Goal: Participate in discussion: Engage in conversation with other users on a specific topic

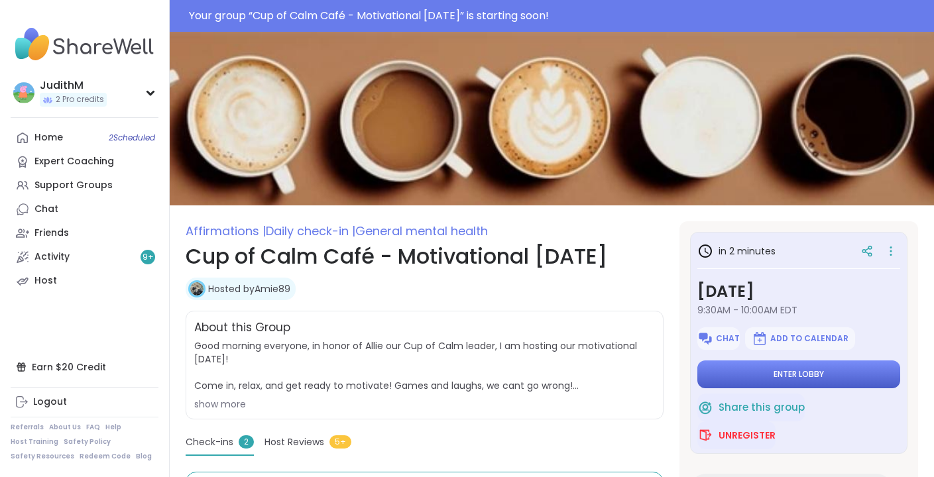
click at [752, 378] on button "Enter lobby" at bounding box center [798, 375] width 203 height 28
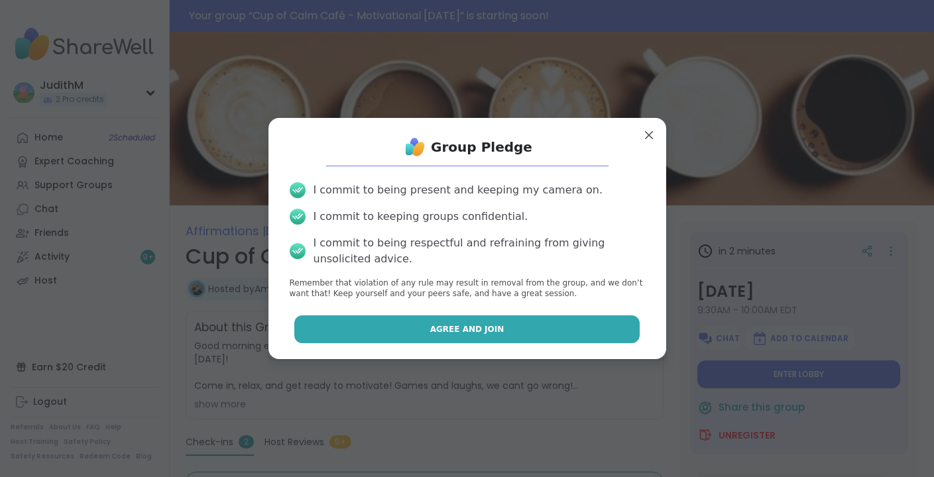
click at [547, 333] on button "Agree and Join" at bounding box center [466, 330] width 345 height 28
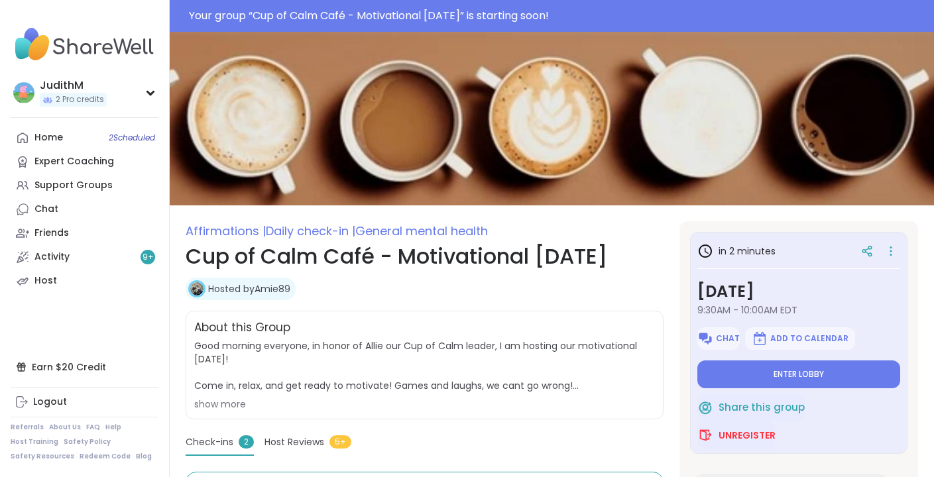
type textarea "*"
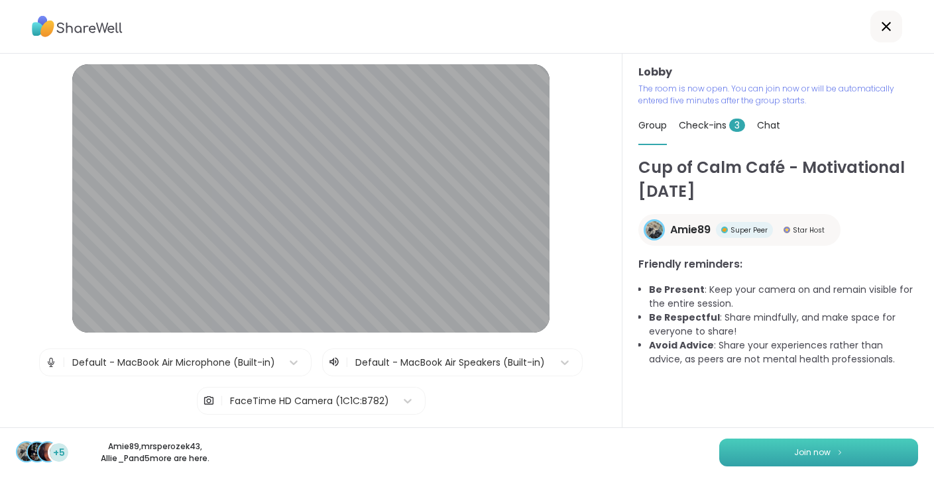
click at [791, 447] on button "Join now" at bounding box center [818, 453] width 199 height 28
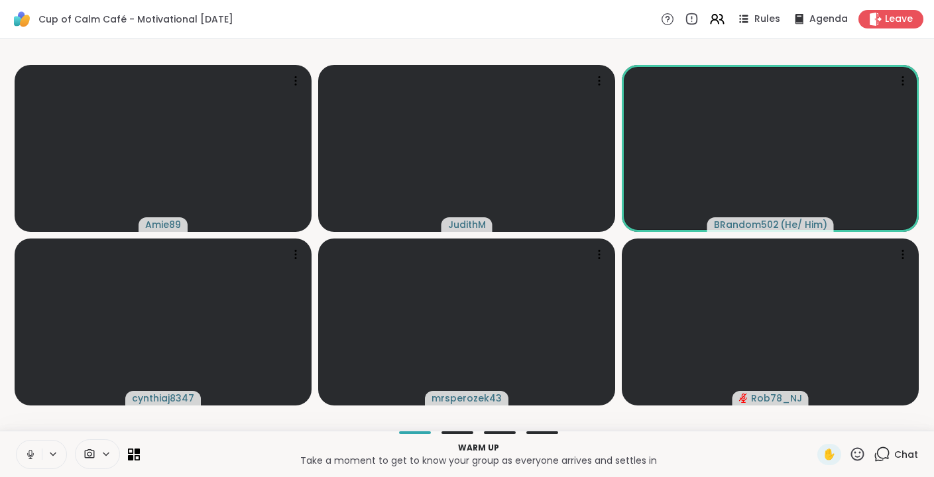
click at [28, 462] on button at bounding box center [29, 455] width 25 height 28
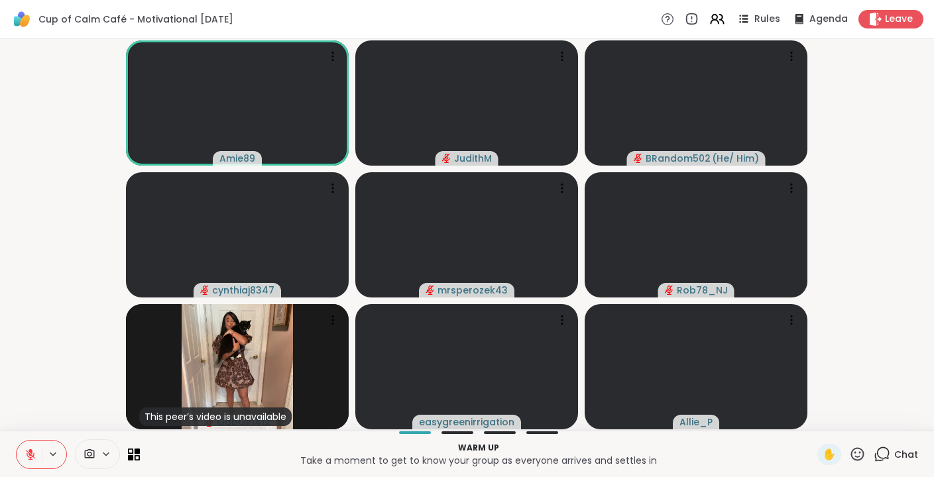
click at [882, 451] on icon at bounding box center [882, 454] width 17 height 17
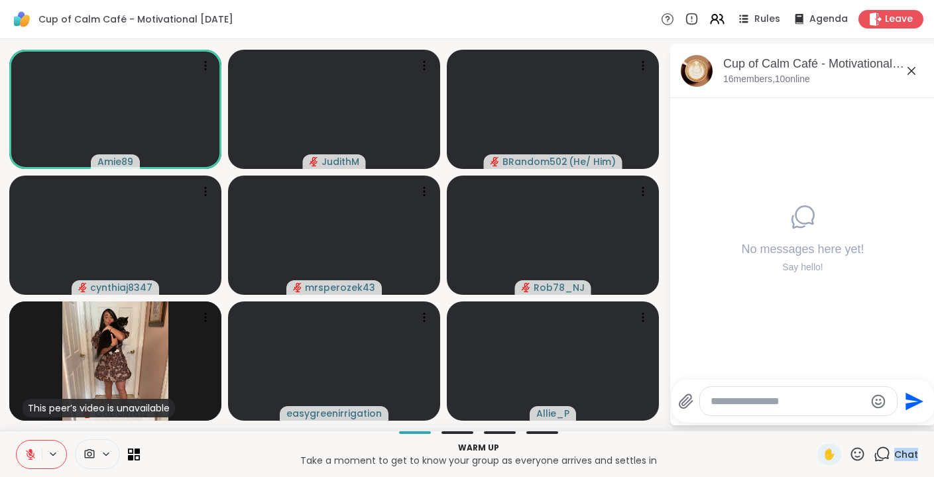
click at [882, 451] on icon at bounding box center [882, 454] width 17 height 17
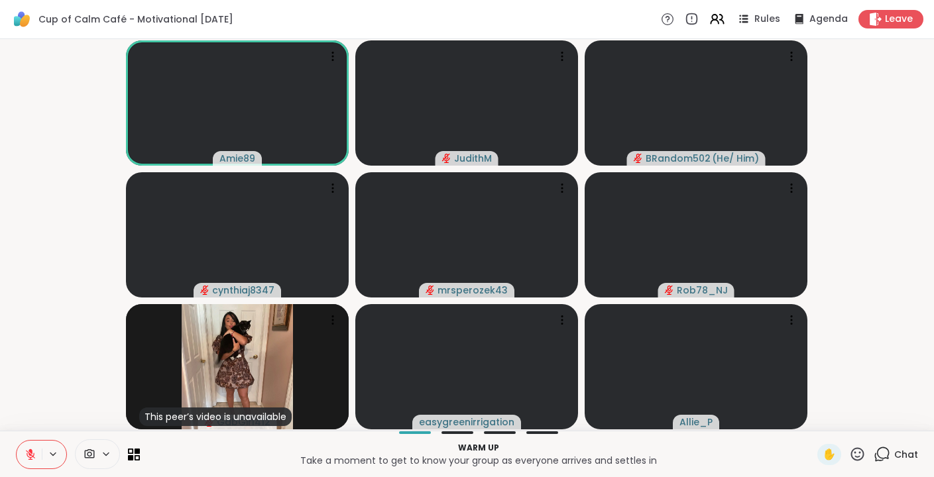
click at [882, 451] on icon at bounding box center [882, 454] width 17 height 17
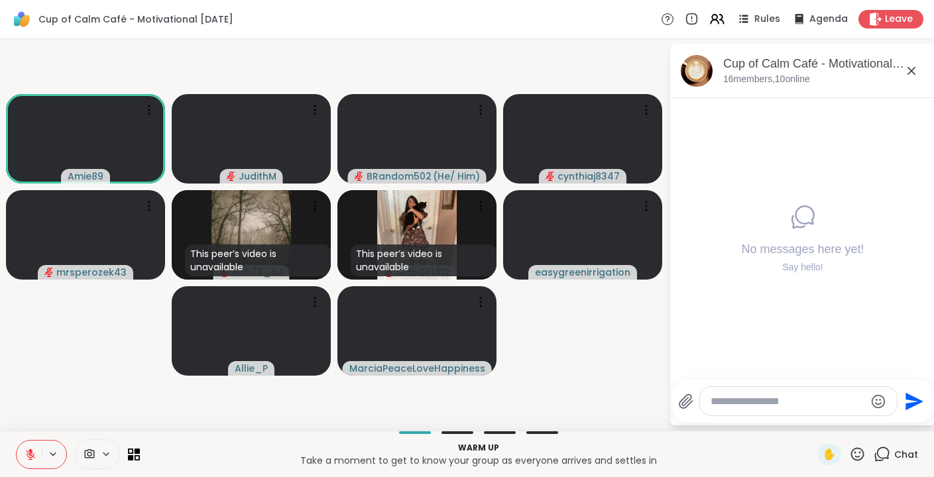
click at [31, 455] on icon at bounding box center [31, 455] width 12 height 12
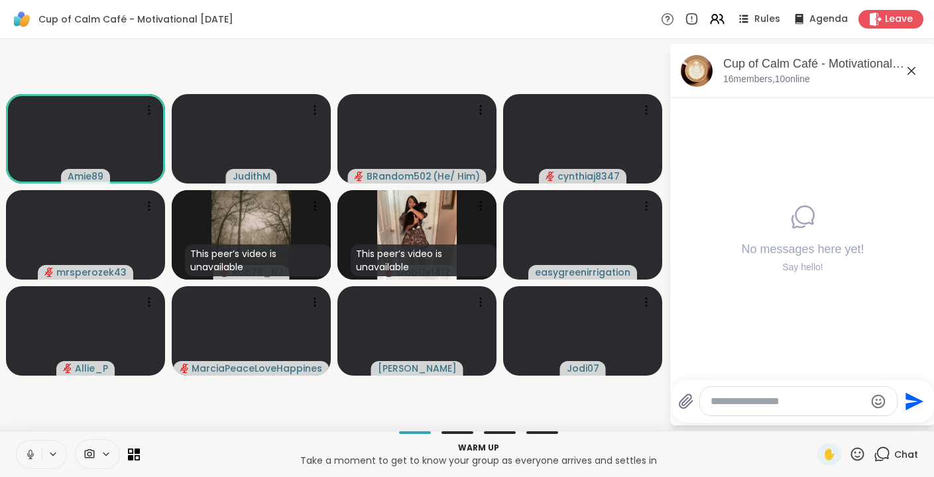
click at [30, 453] on icon at bounding box center [31, 455] width 12 height 12
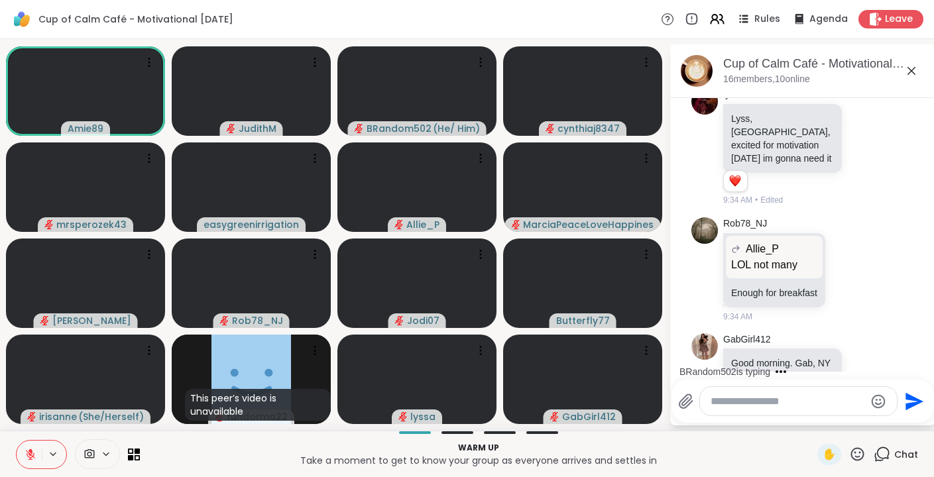
scroll to position [631, 0]
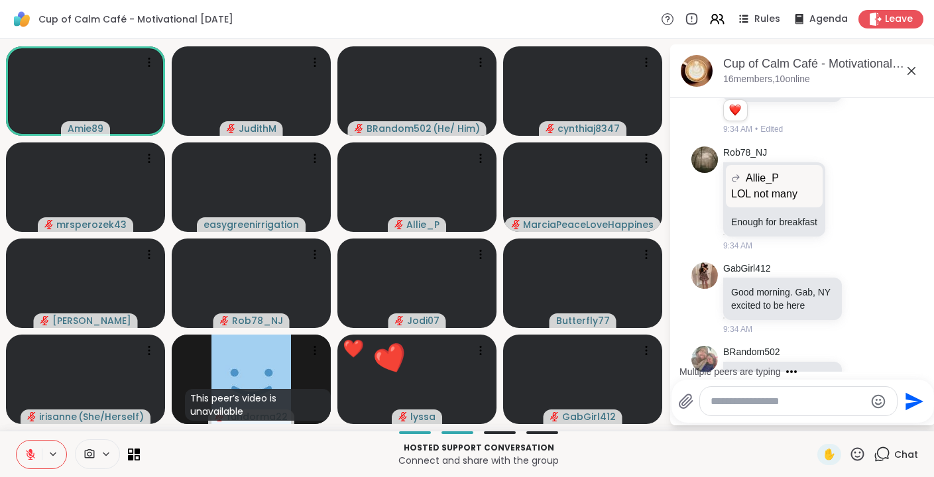
click at [727, 408] on textarea "Type your message" at bounding box center [788, 401] width 154 height 13
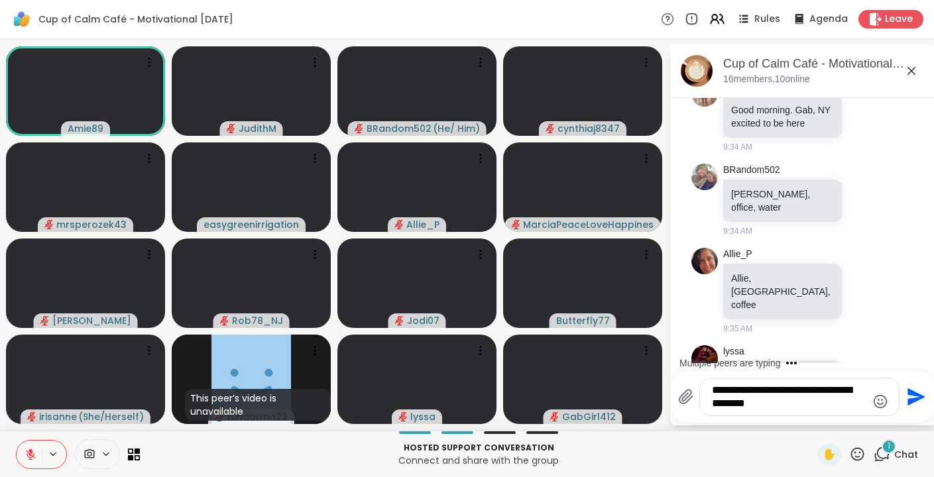
scroll to position [884, 0]
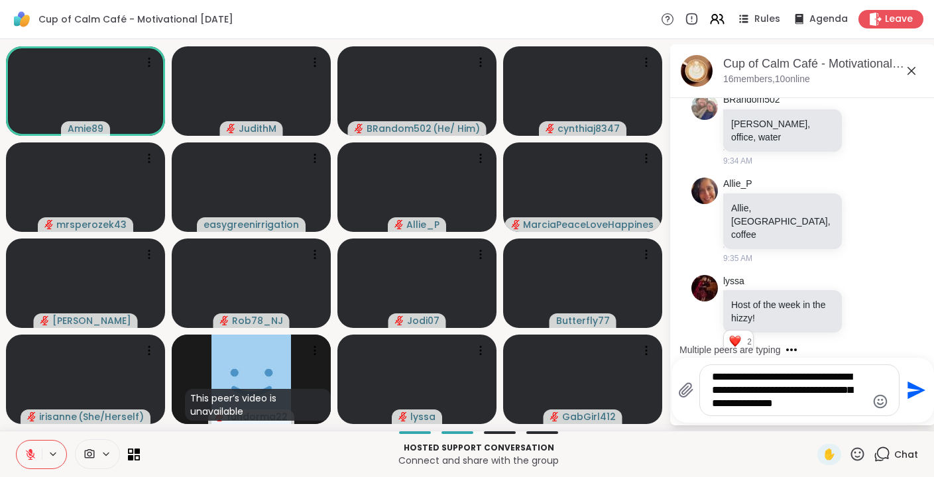
type textarea "**********"
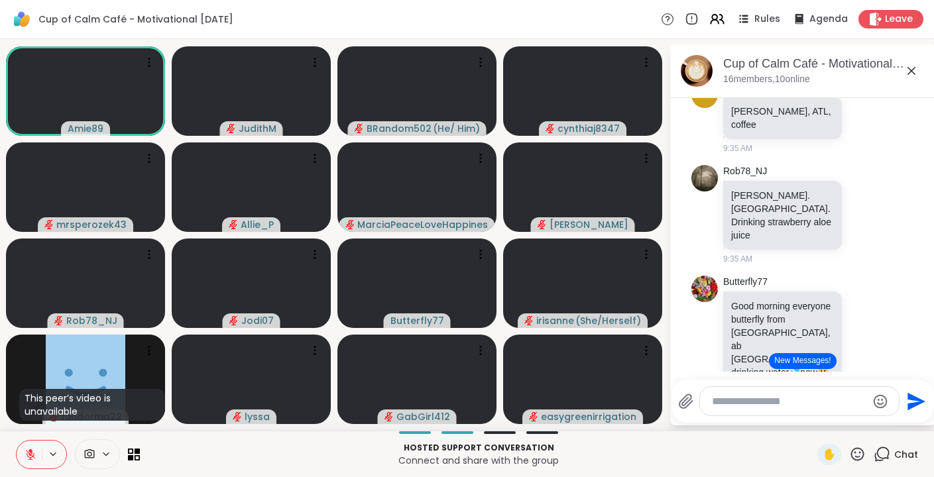
scroll to position [1579, 0]
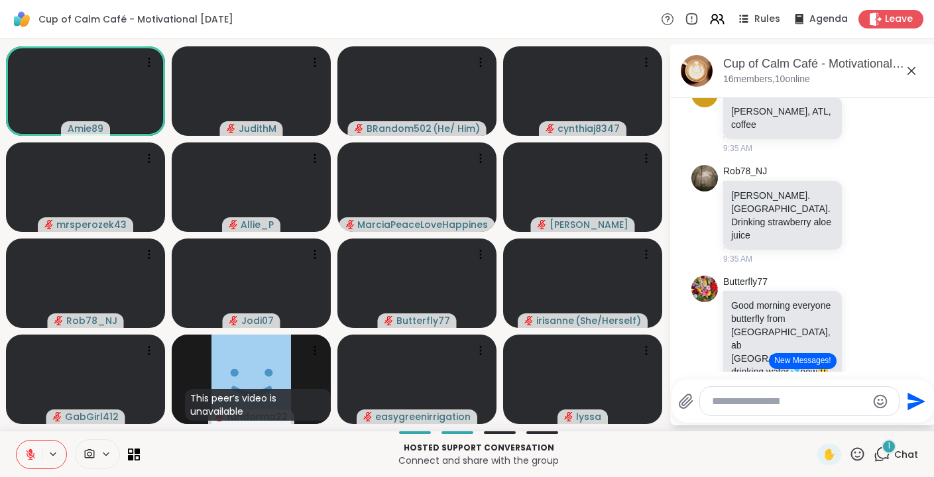
click at [35, 449] on icon at bounding box center [31, 455] width 12 height 12
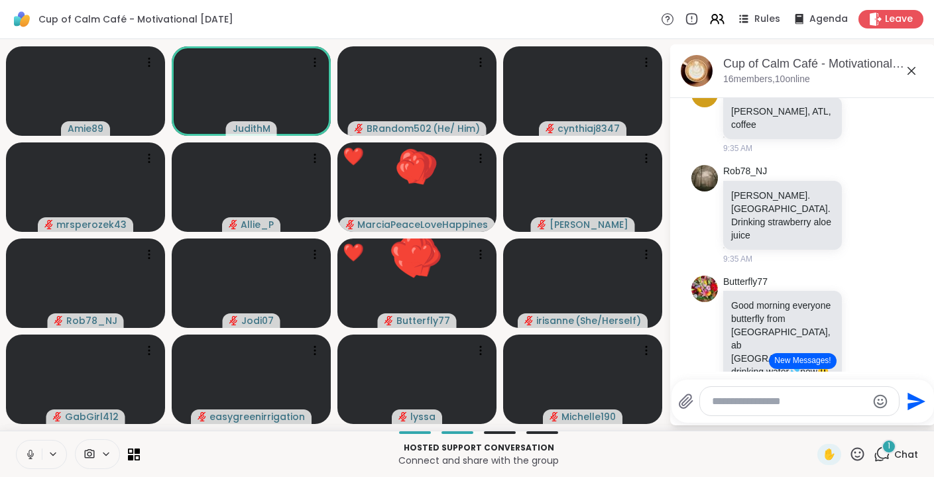
click at [34, 453] on icon at bounding box center [31, 455] width 12 height 12
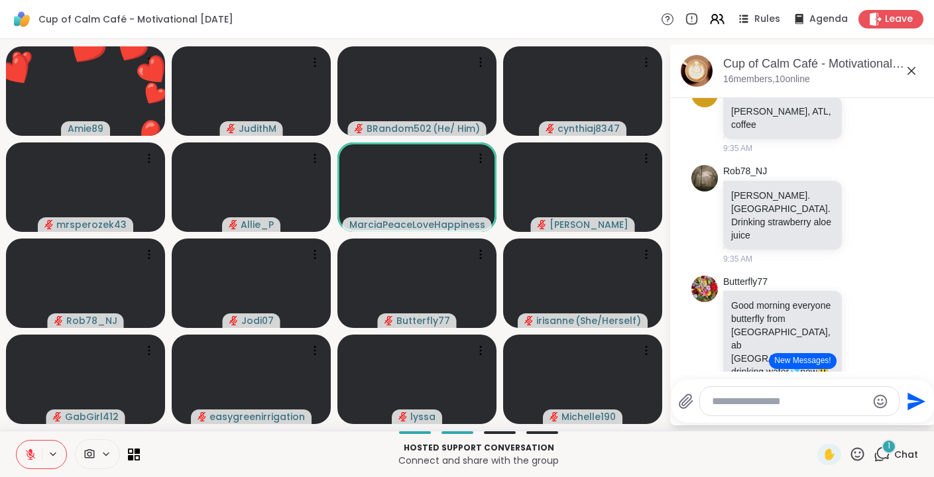
click at [855, 451] on icon at bounding box center [857, 453] width 13 height 13
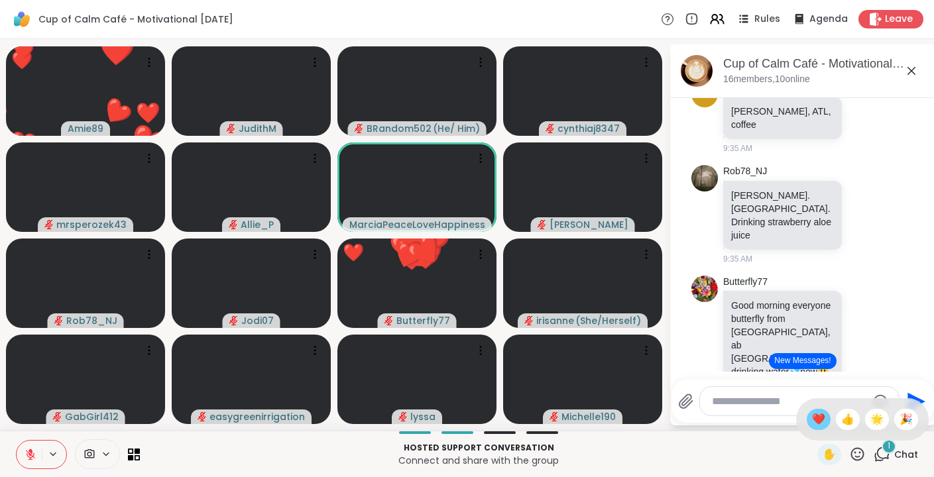
click at [831, 428] on div "❤️" at bounding box center [819, 419] width 24 height 21
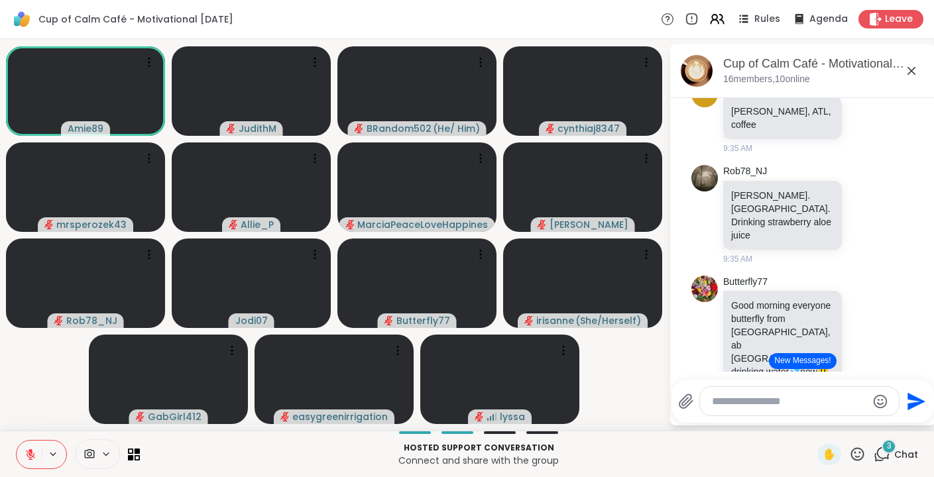
click at [752, 398] on textarea "Type your message" at bounding box center [789, 401] width 154 height 13
type textarea "*"
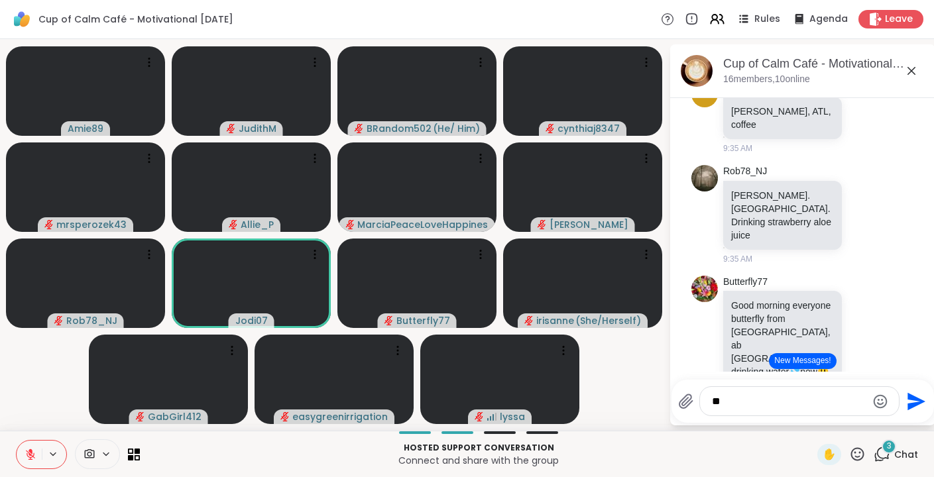
type textarea "*"
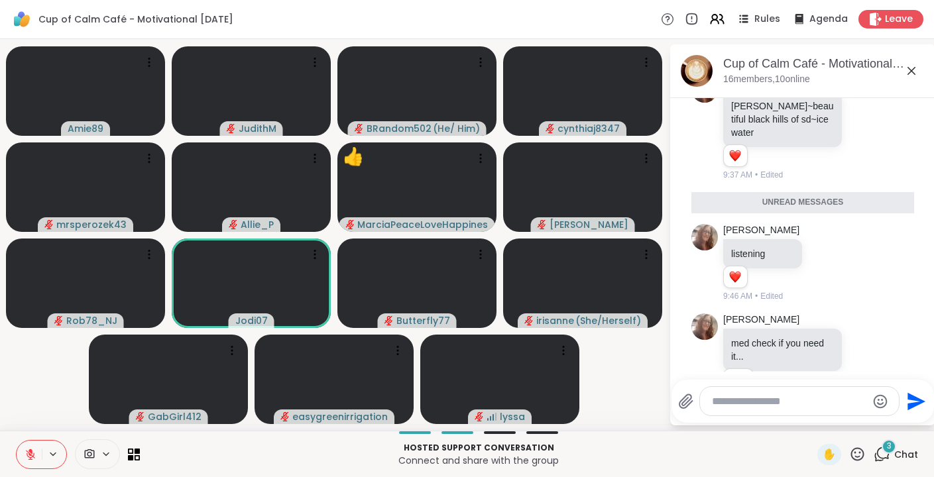
scroll to position [2235, 0]
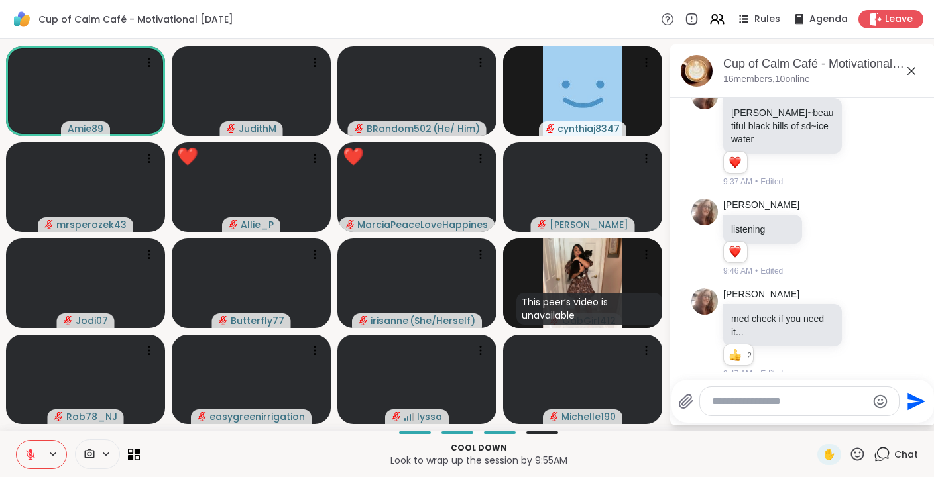
click at [857, 455] on icon at bounding box center [857, 454] width 17 height 17
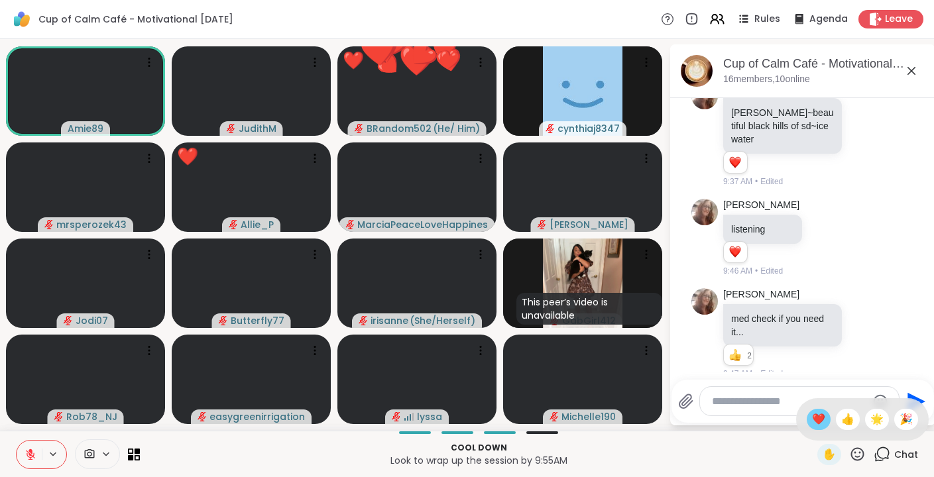
click at [825, 420] on span "❤️" at bounding box center [818, 420] width 13 height 16
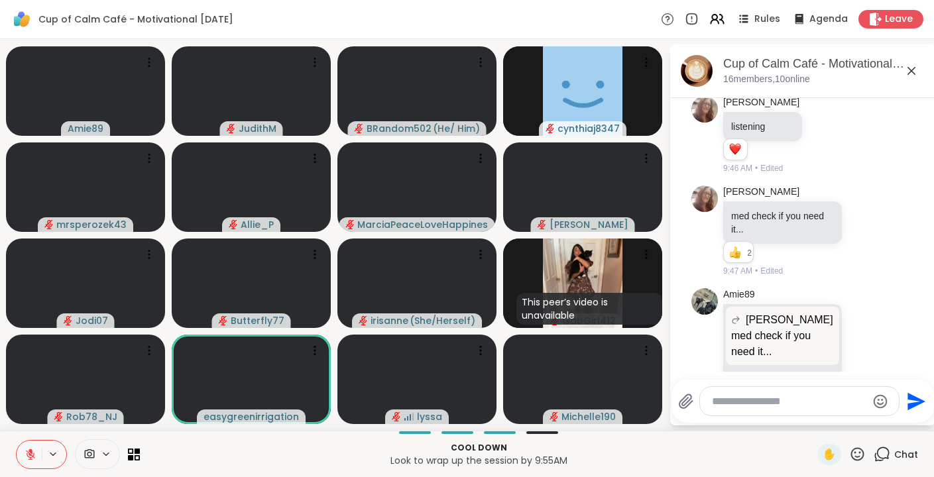
scroll to position [2422, 0]
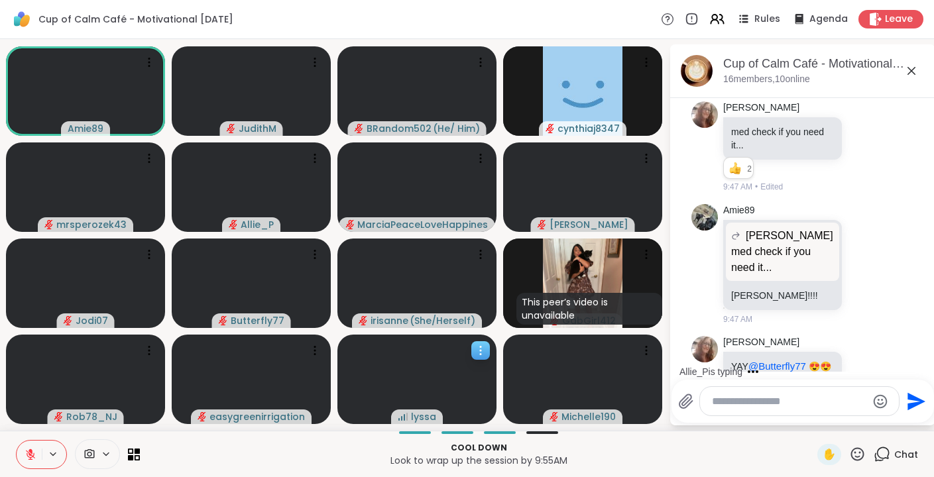
click at [485, 353] on icon at bounding box center [480, 350] width 13 height 13
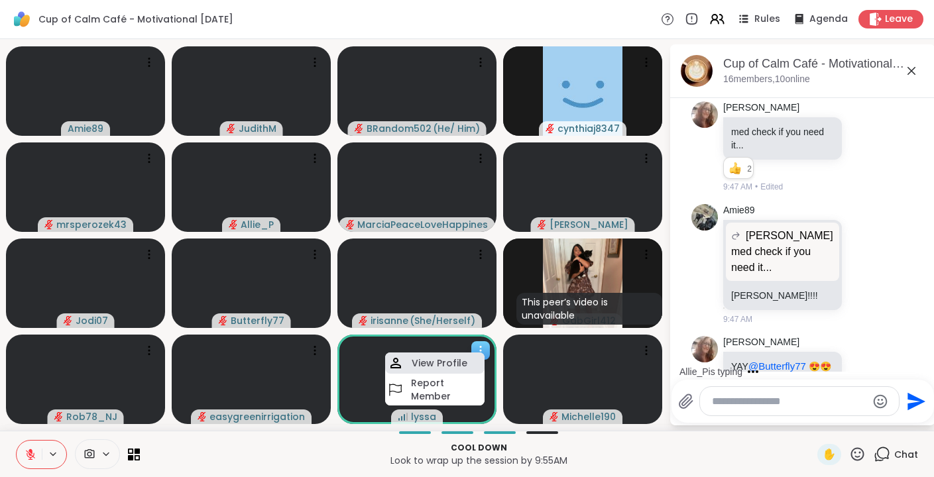
click at [461, 362] on h4 "View Profile" at bounding box center [440, 363] width 56 height 13
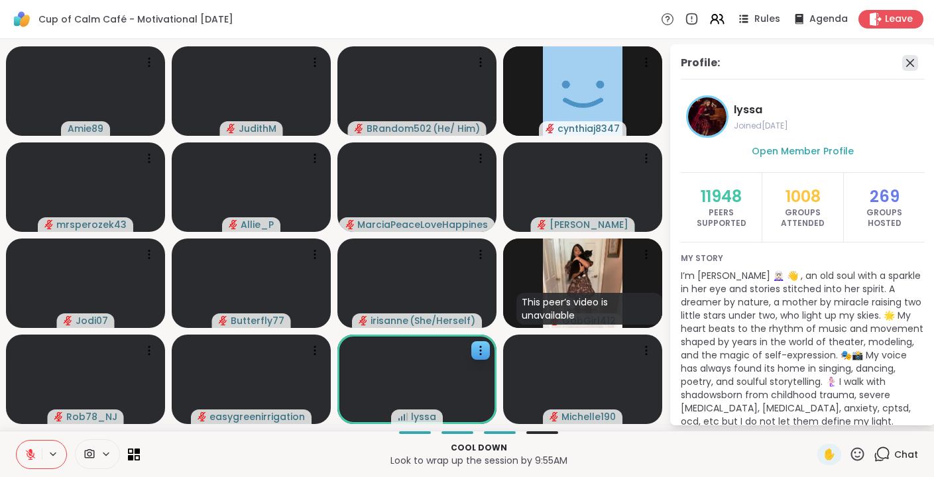
click at [914, 60] on icon at bounding box center [910, 63] width 16 height 16
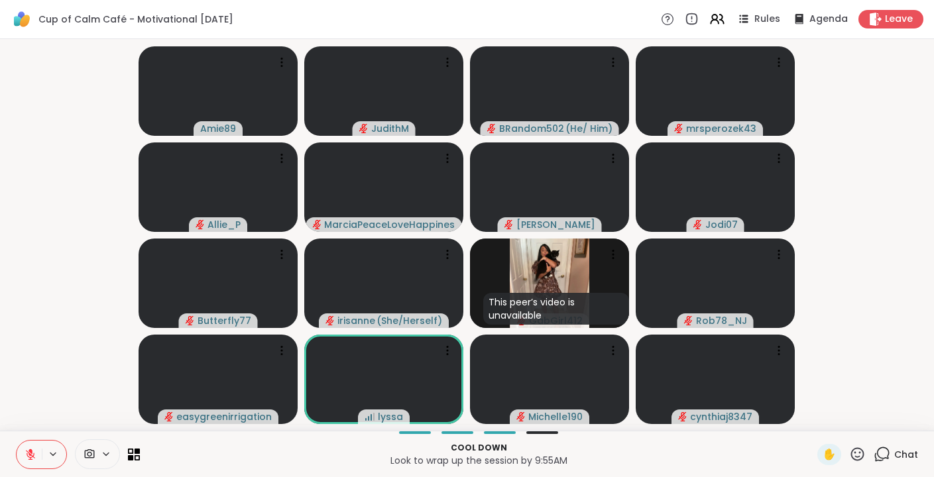
click at [880, 455] on icon at bounding box center [882, 454] width 17 height 17
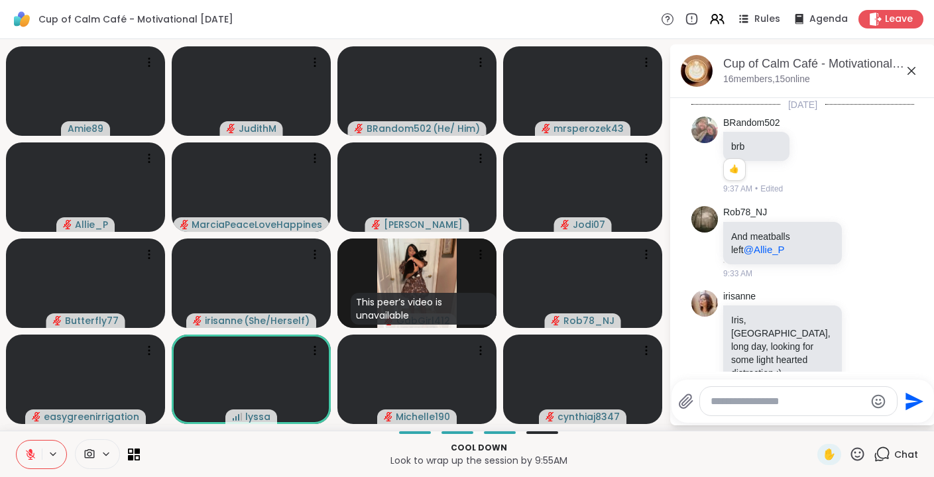
scroll to position [2440, 0]
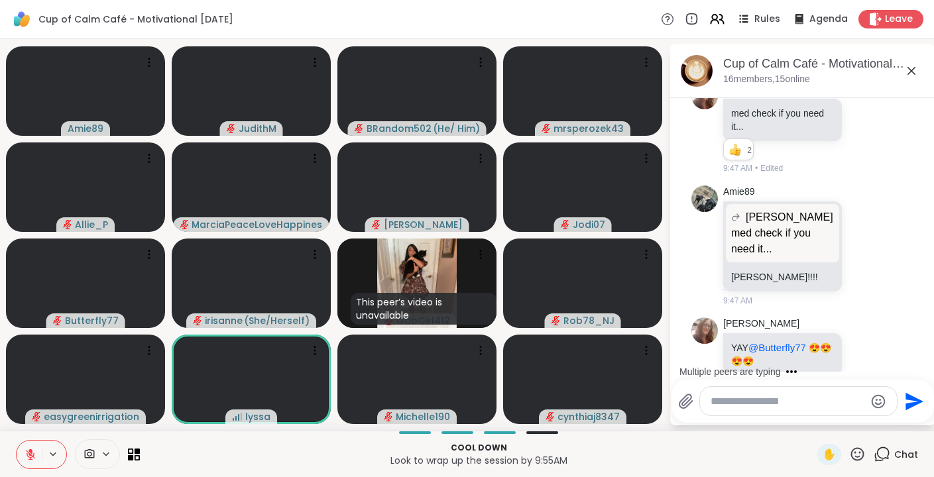
click at [816, 401] on textarea "Type your message" at bounding box center [788, 401] width 154 height 13
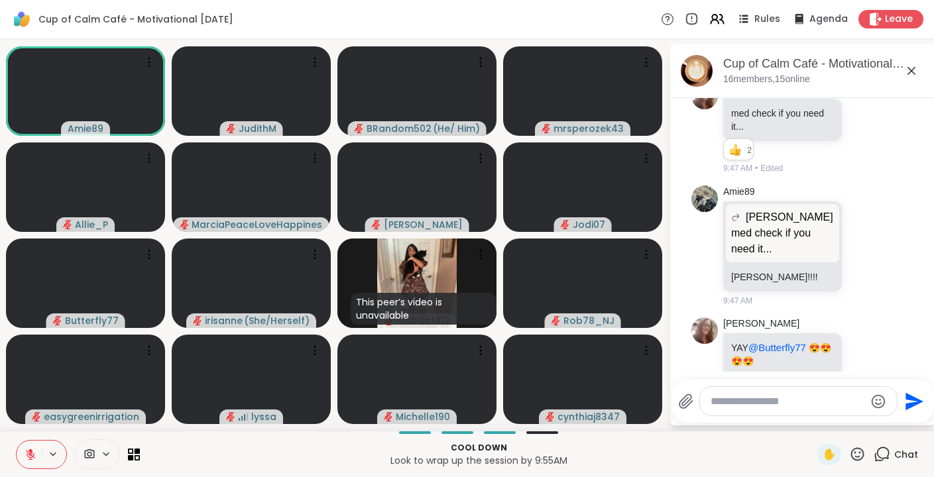
scroll to position [2614, 0]
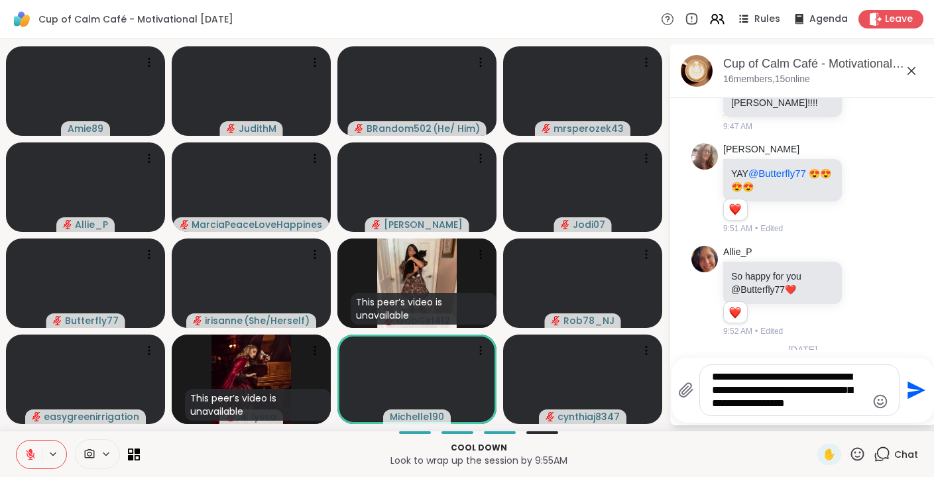
drag, startPoint x: 772, startPoint y: 387, endPoint x: 833, endPoint y: 402, distance: 63.5
click at [833, 402] on textarea "**********" at bounding box center [789, 391] width 154 height 40
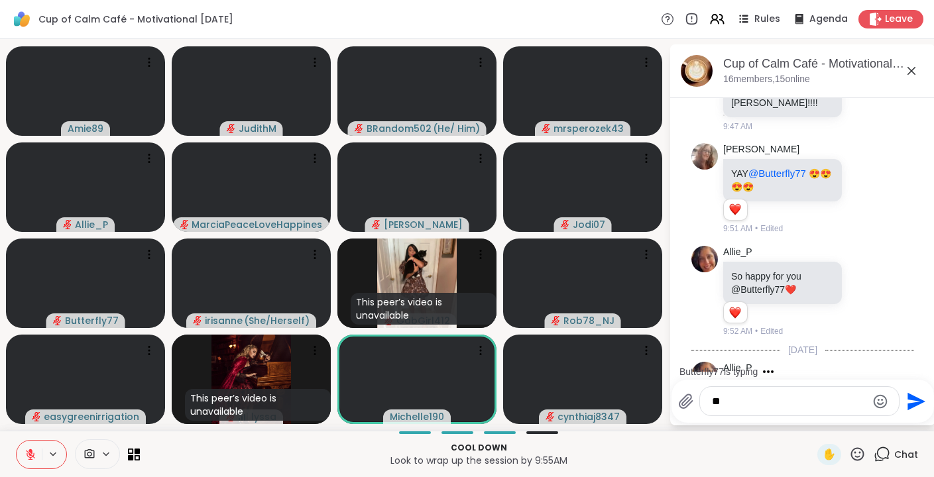
type textarea "*"
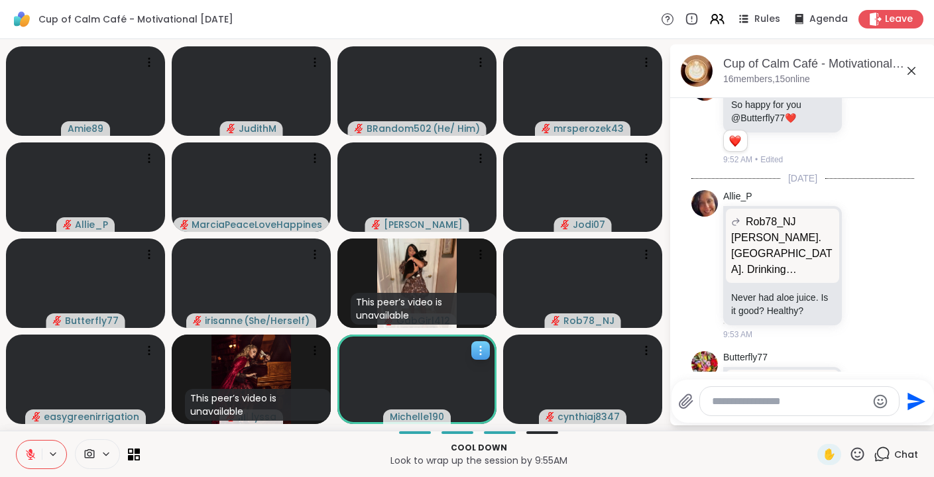
click at [481, 350] on icon at bounding box center [480, 350] width 1 height 1
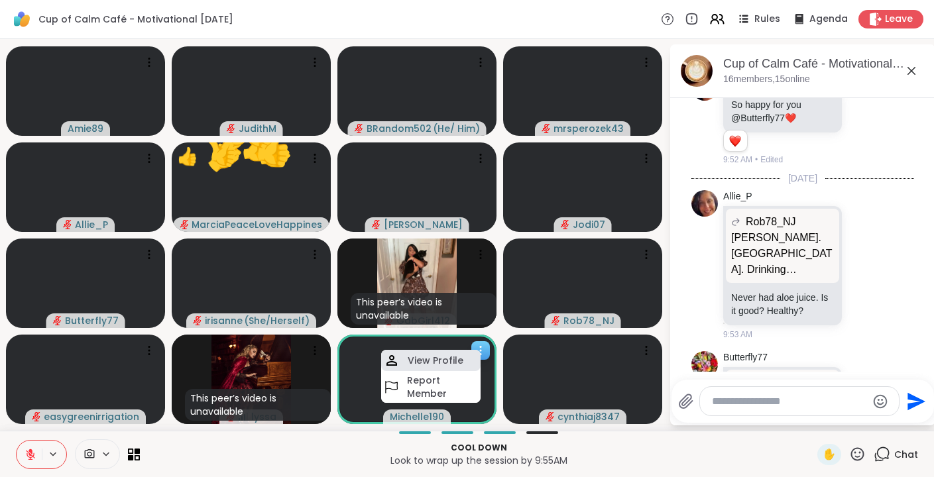
click at [447, 357] on h4 "View Profile" at bounding box center [436, 360] width 56 height 13
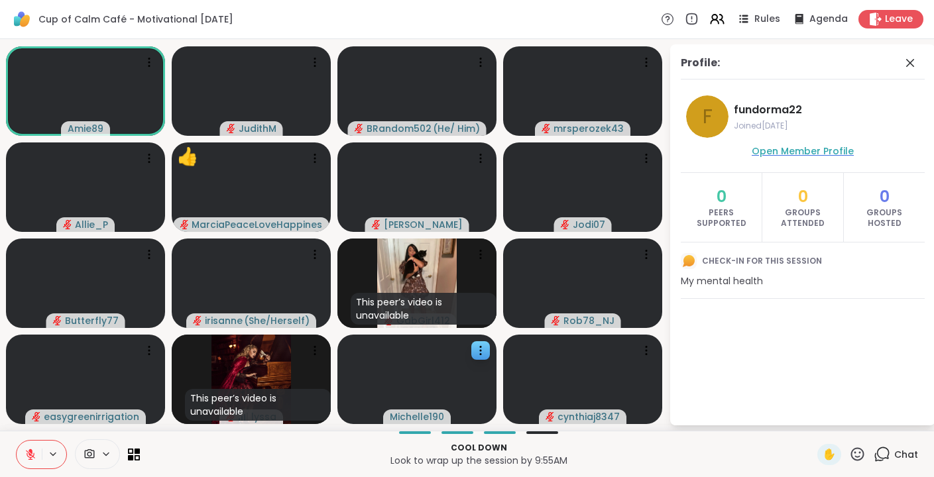
click at [802, 153] on span "Open Member Profile" at bounding box center [803, 151] width 102 height 13
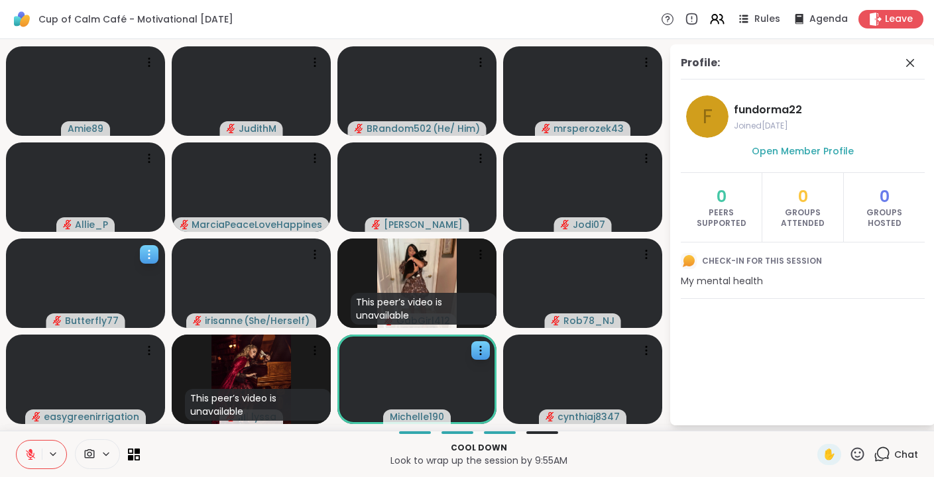
click at [152, 255] on icon at bounding box center [149, 254] width 13 height 13
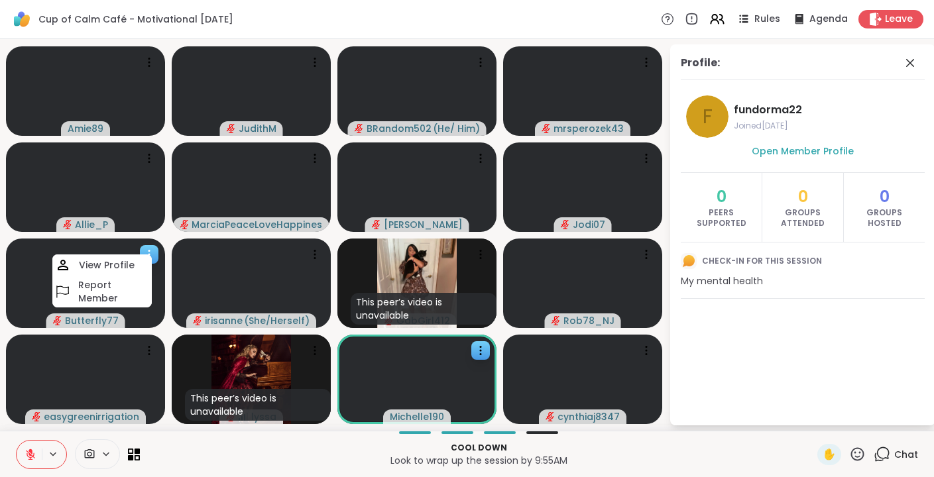
click at [136, 270] on div "View Profile" at bounding box center [101, 265] width 99 height 21
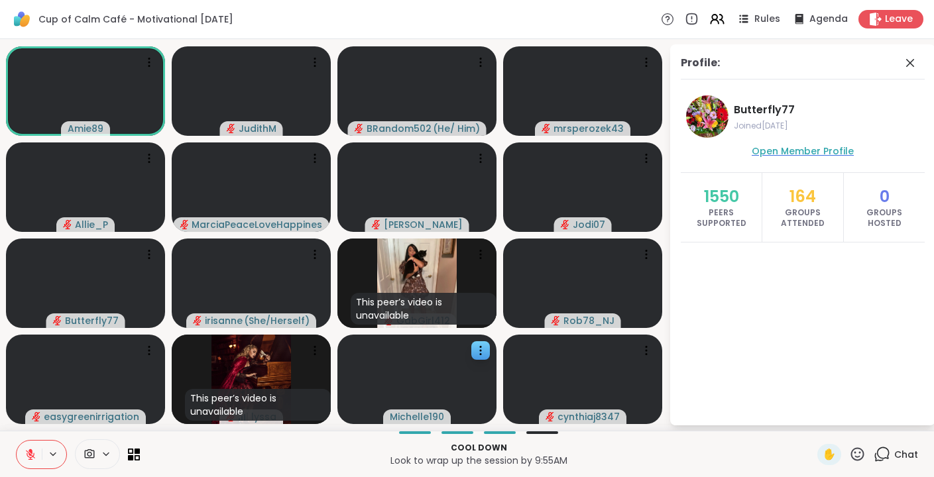
click at [794, 150] on span "Open Member Profile" at bounding box center [803, 151] width 102 height 13
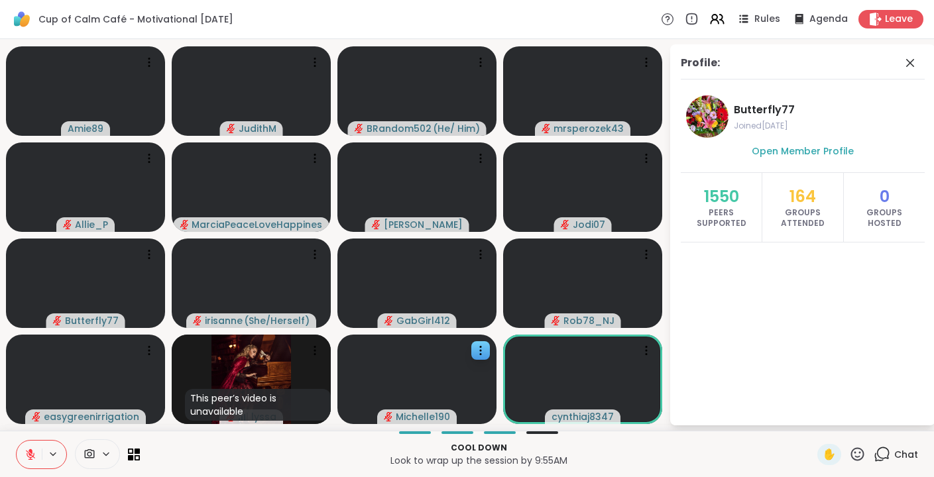
click at [884, 454] on icon at bounding box center [882, 454] width 17 height 17
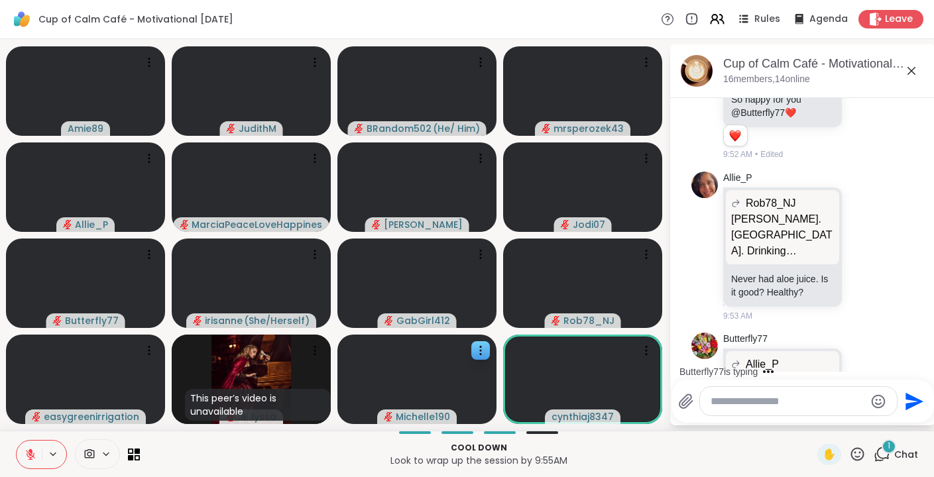
scroll to position [2937, 0]
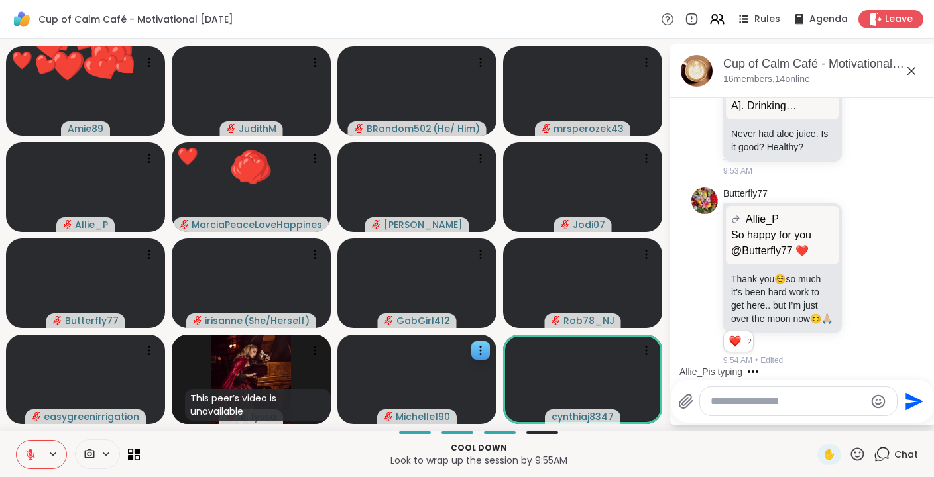
click at [845, 447] on div "✋" at bounding box center [841, 454] width 48 height 21
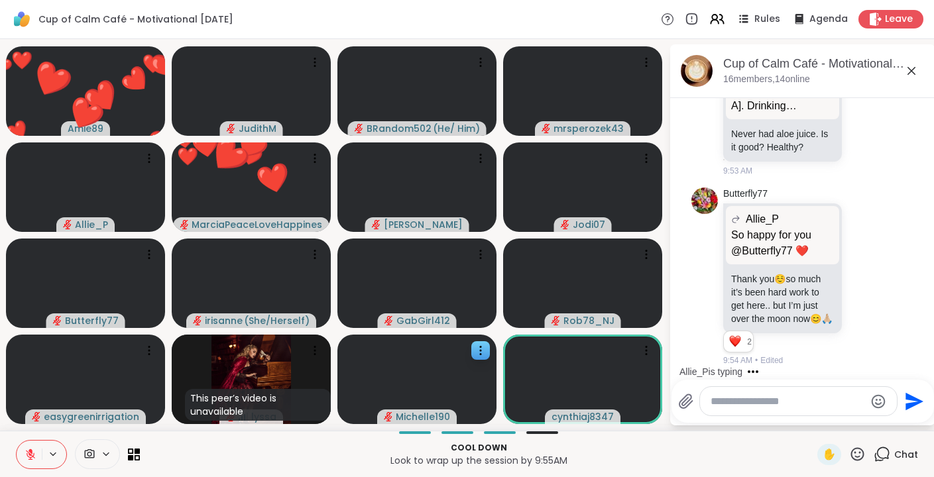
click at [855, 455] on icon at bounding box center [857, 454] width 17 height 17
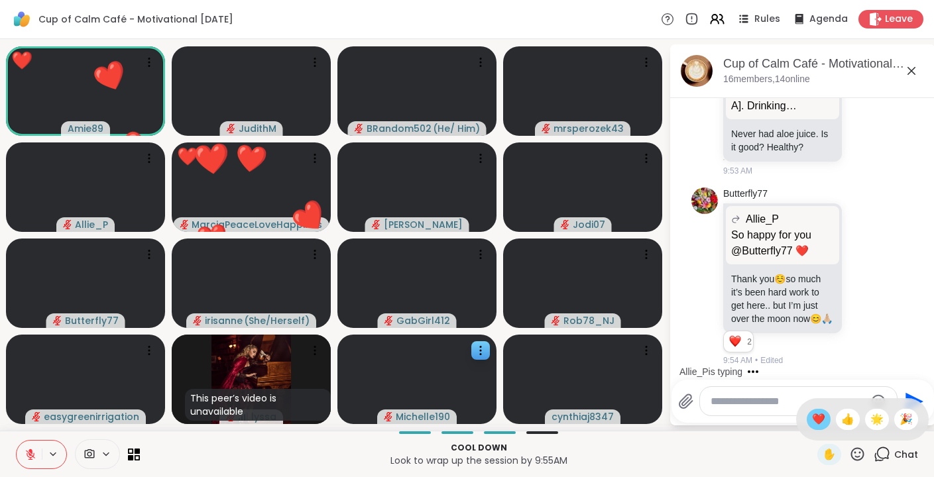
click at [825, 412] on span "❤️" at bounding box center [818, 420] width 13 height 16
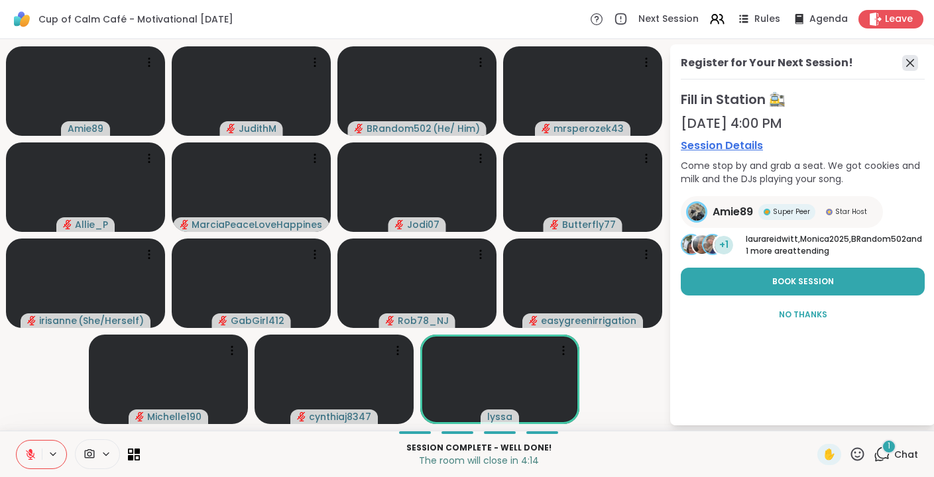
click at [917, 64] on icon at bounding box center [910, 63] width 16 height 16
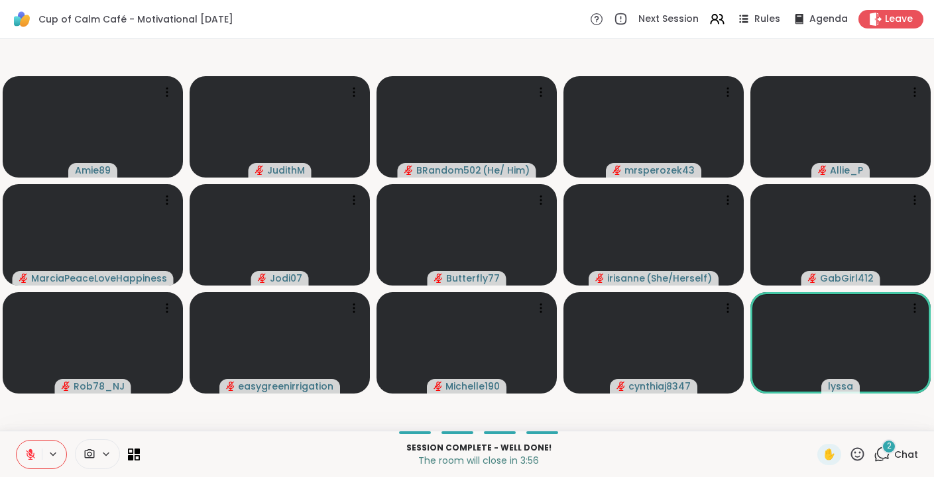
click at [888, 446] on span "2" at bounding box center [889, 446] width 5 height 11
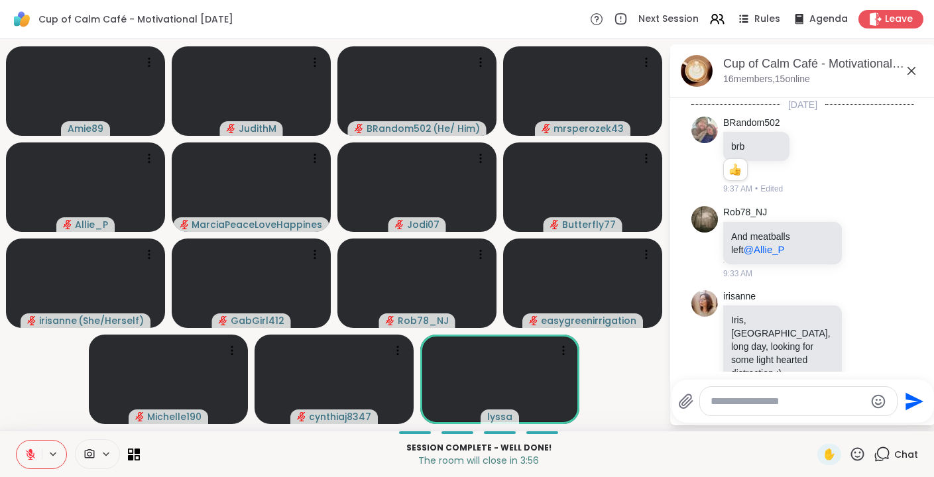
scroll to position [3163, 0]
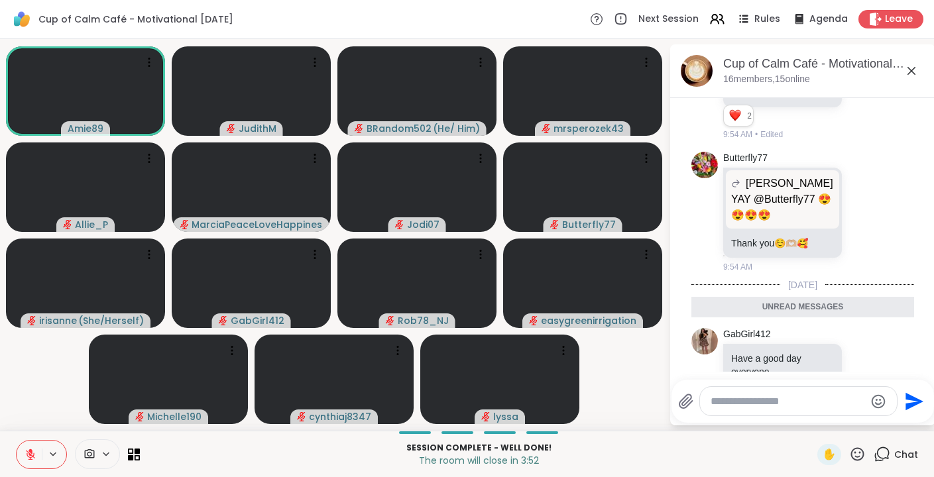
click at [865, 455] on icon at bounding box center [865, 461] width 12 height 13
click at [753, 427] on button "Select Reaction: Heart" at bounding box center [759, 440] width 27 height 27
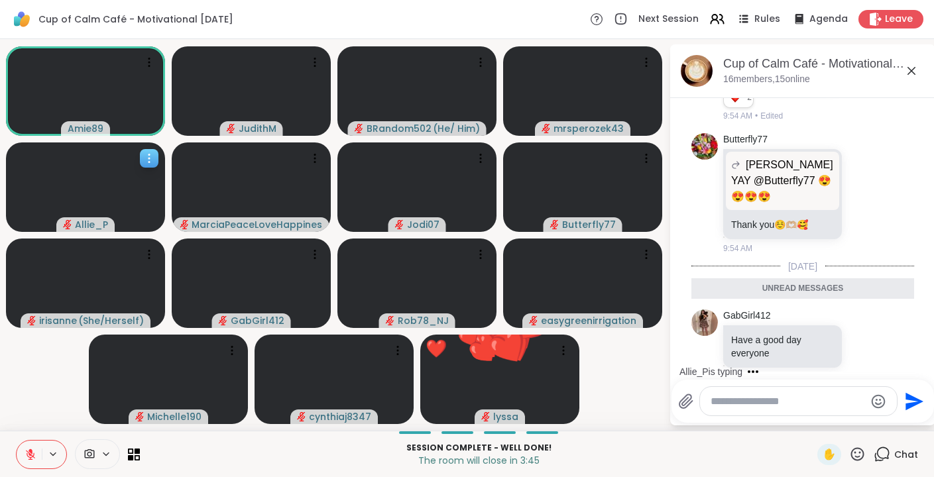
click at [149, 155] on icon at bounding box center [148, 154] width 1 height 1
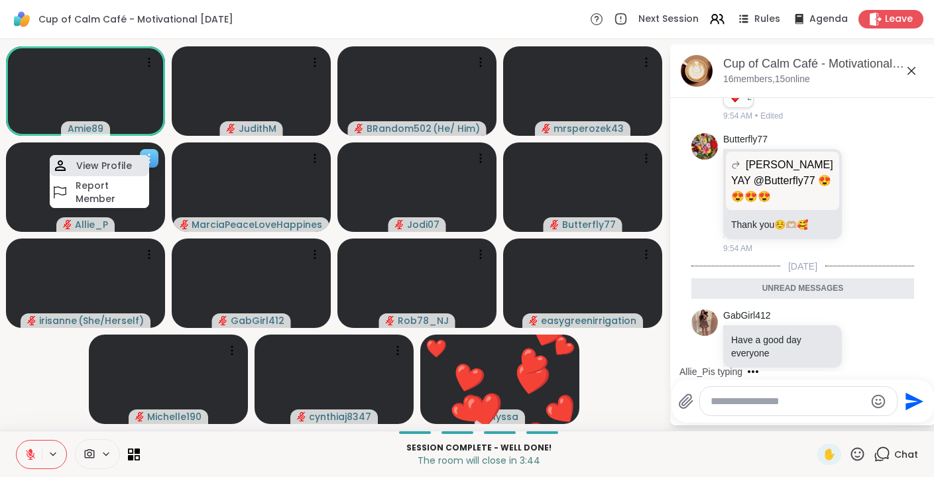
click at [119, 166] on h4 "View Profile" at bounding box center [104, 165] width 56 height 13
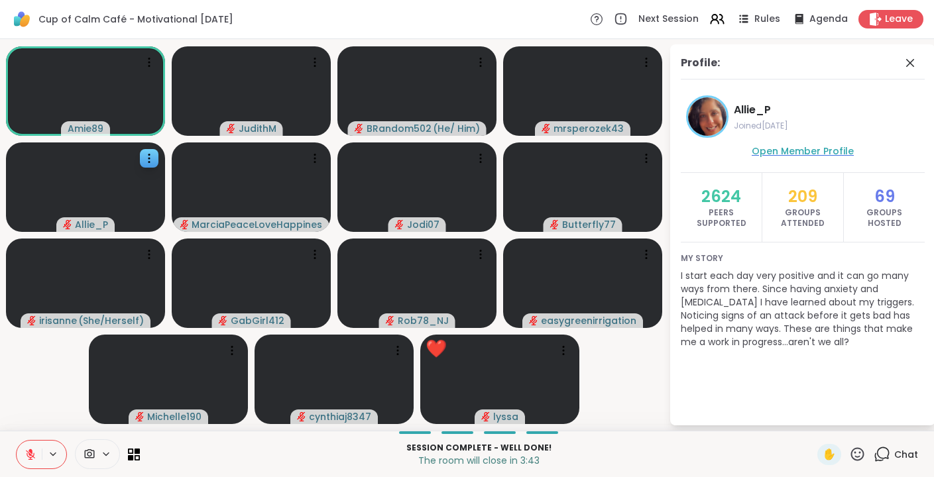
click at [774, 154] on span "Open Member Profile" at bounding box center [803, 151] width 102 height 13
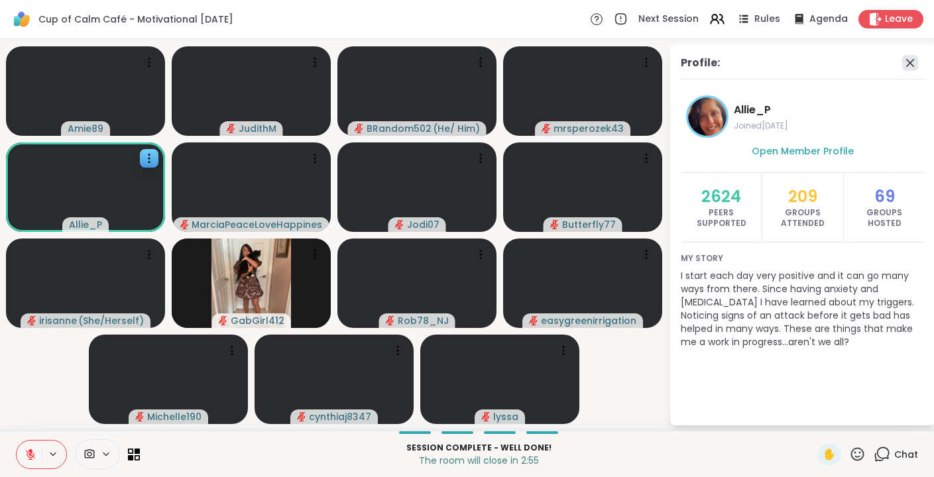
click at [909, 60] on icon at bounding box center [910, 63] width 16 height 16
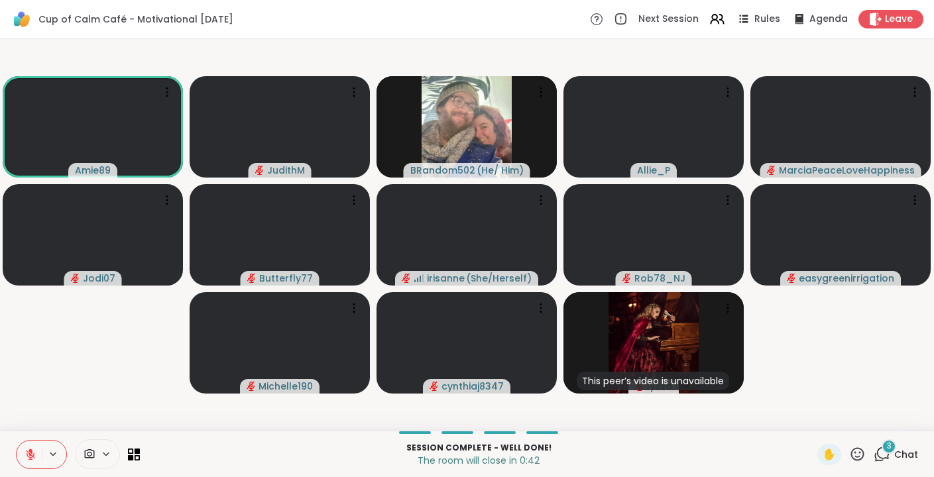
click at [890, 448] on span "3" at bounding box center [889, 446] width 5 height 11
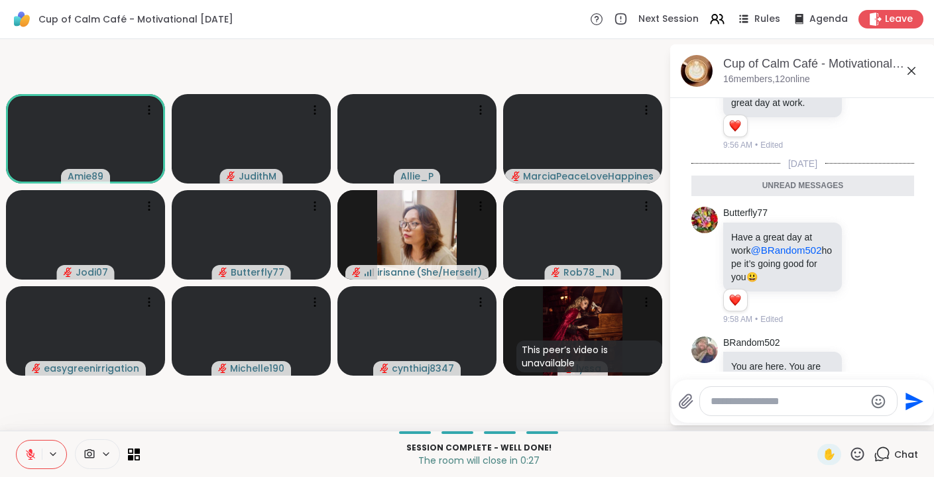
scroll to position [3692, 0]
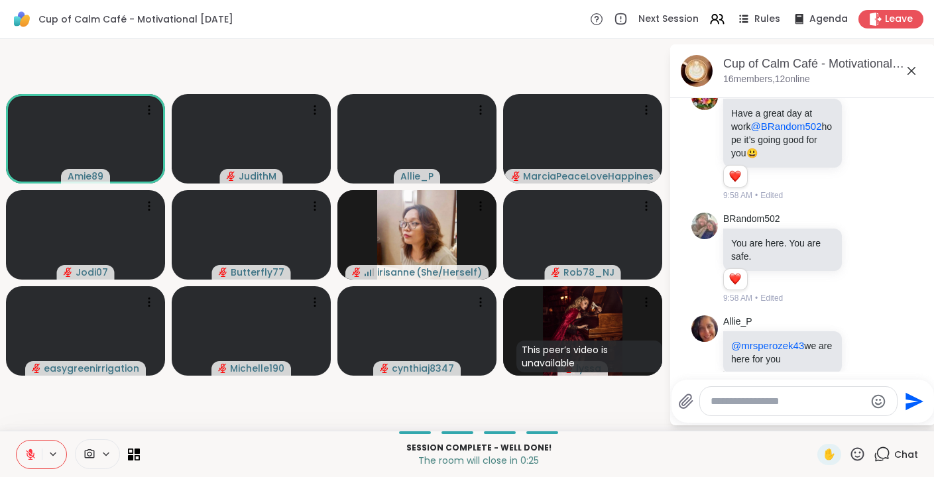
click at [911, 72] on icon at bounding box center [911, 71] width 8 height 8
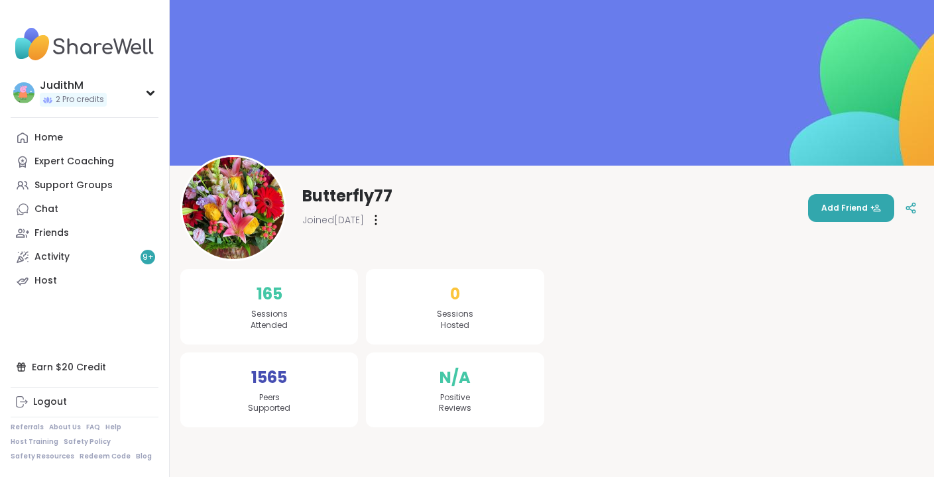
scroll to position [11, 0]
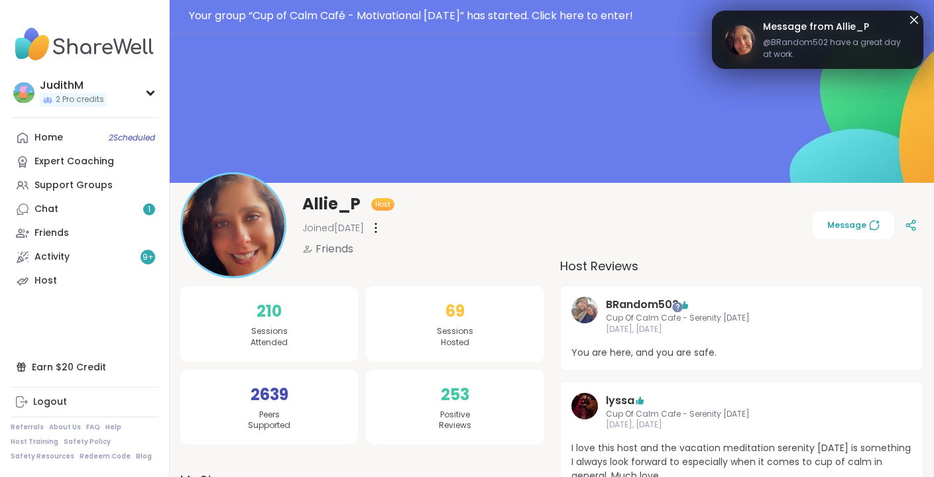
scroll to position [8, 0]
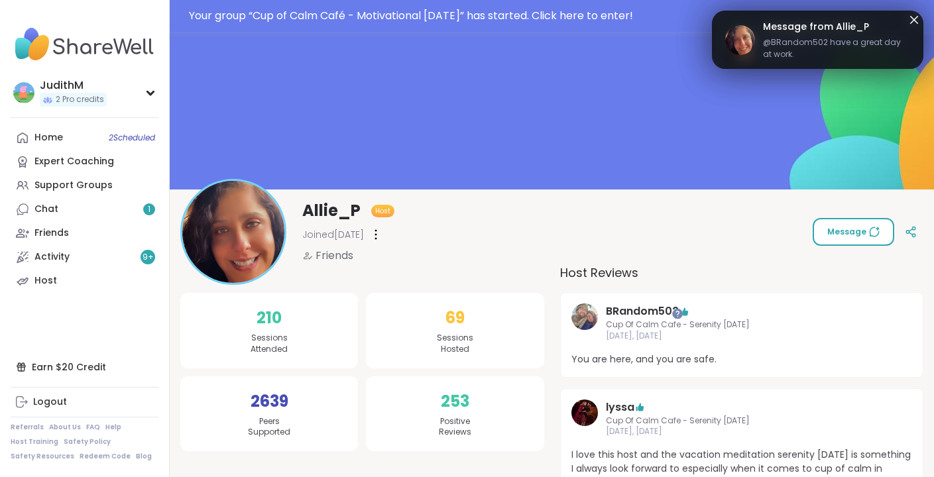
click at [847, 232] on span "Message" at bounding box center [853, 232] width 52 height 12
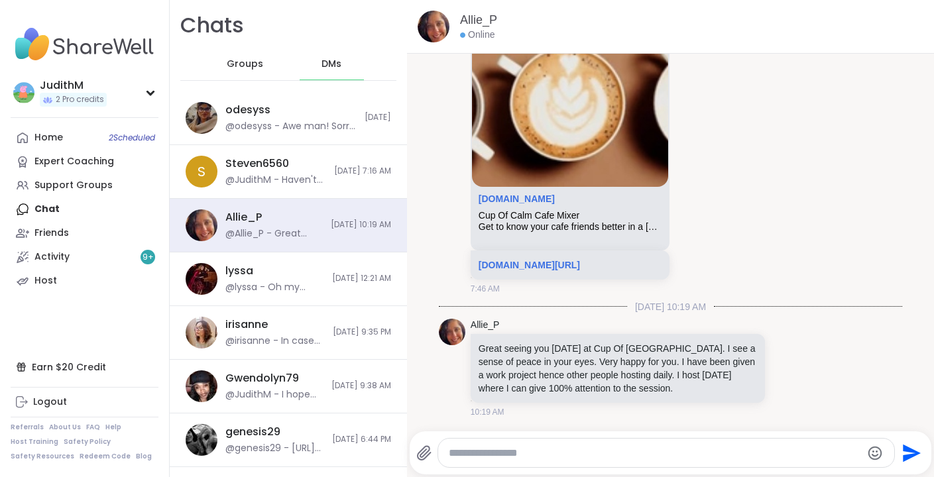
click at [499, 453] on textarea "Type your message" at bounding box center [655, 453] width 412 height 13
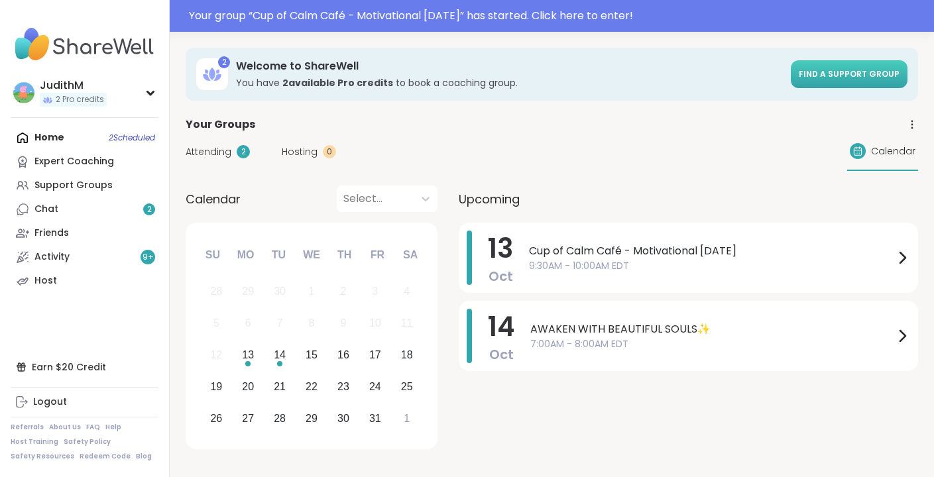
click at [839, 74] on span "Find a support group" at bounding box center [849, 73] width 101 height 11
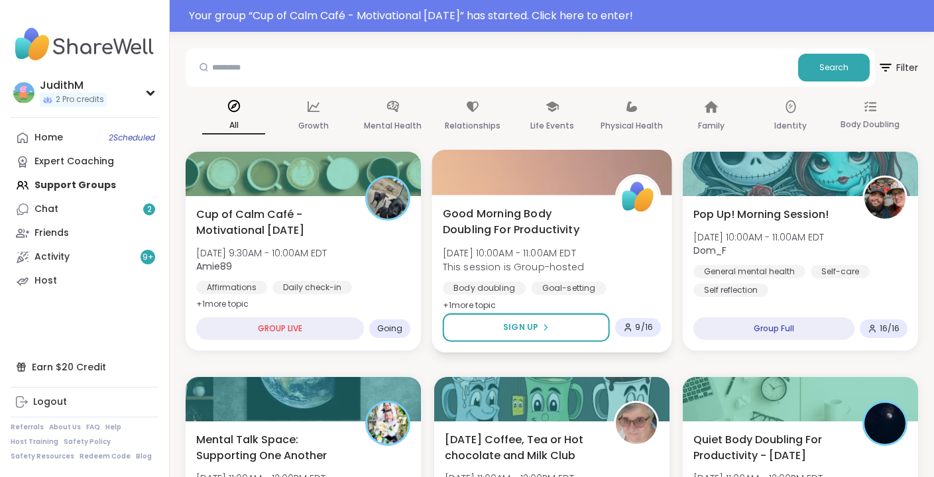
scroll to position [134, 0]
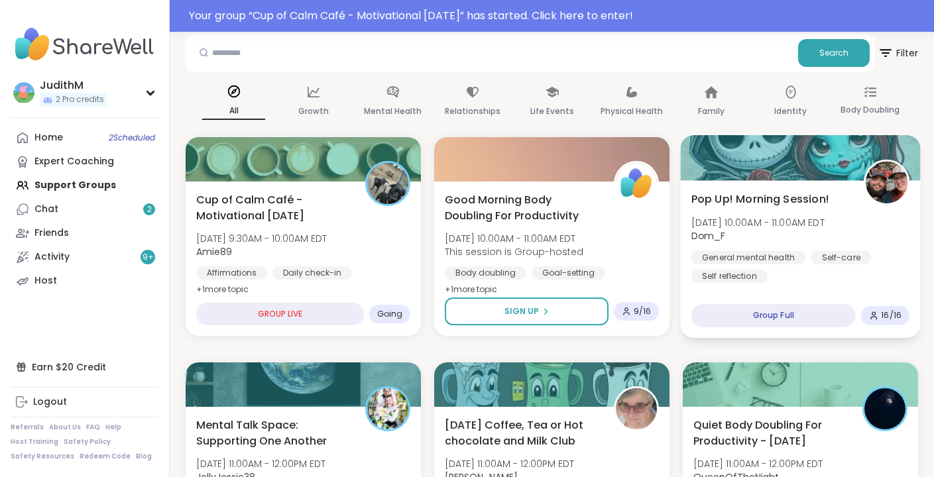
click at [741, 201] on span "Pop Up! Morning Session!" at bounding box center [760, 199] width 138 height 16
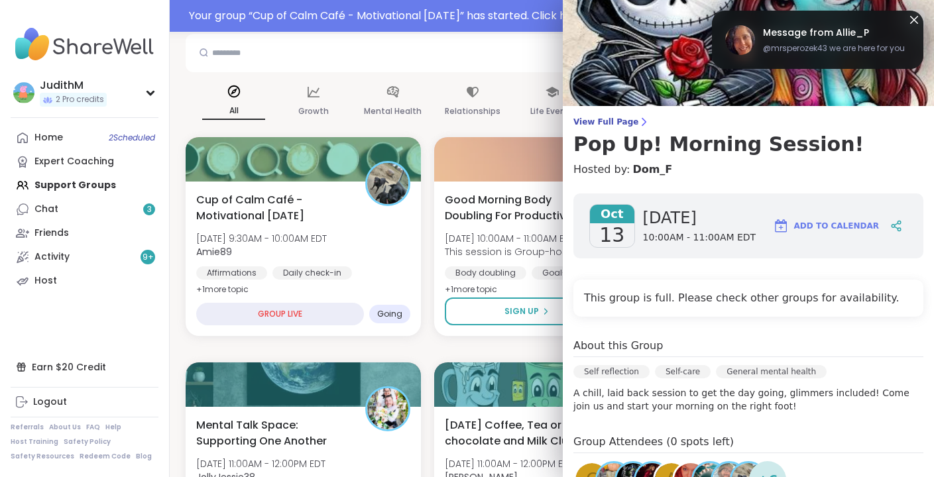
click at [913, 21] on icon at bounding box center [914, 20] width 16 height 16
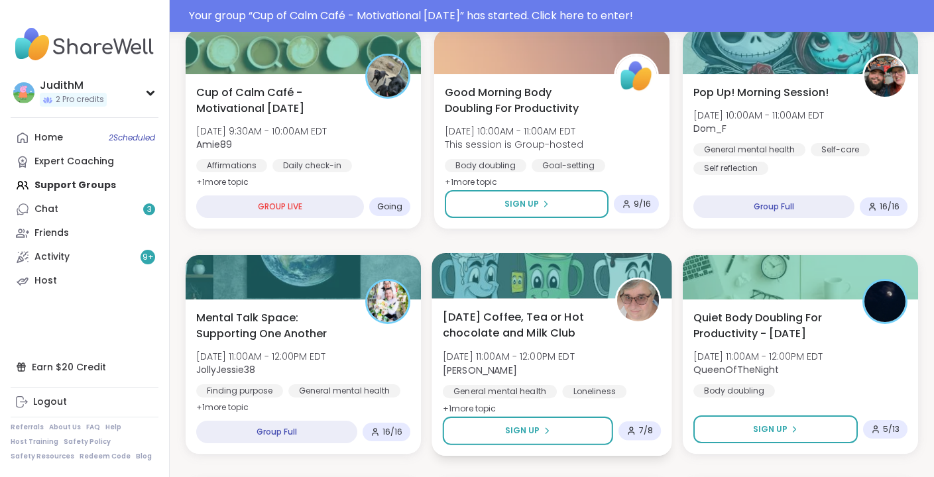
scroll to position [181, 0]
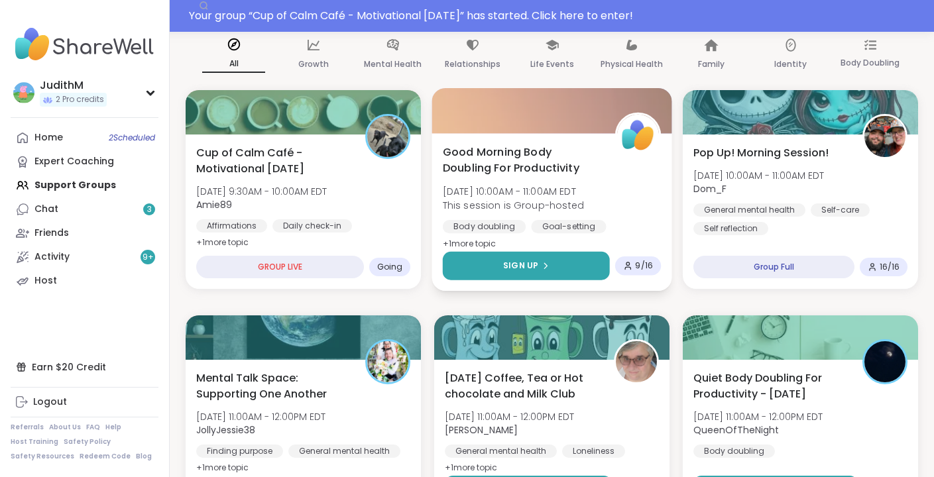
click at [531, 266] on span "Sign Up" at bounding box center [520, 266] width 35 height 12
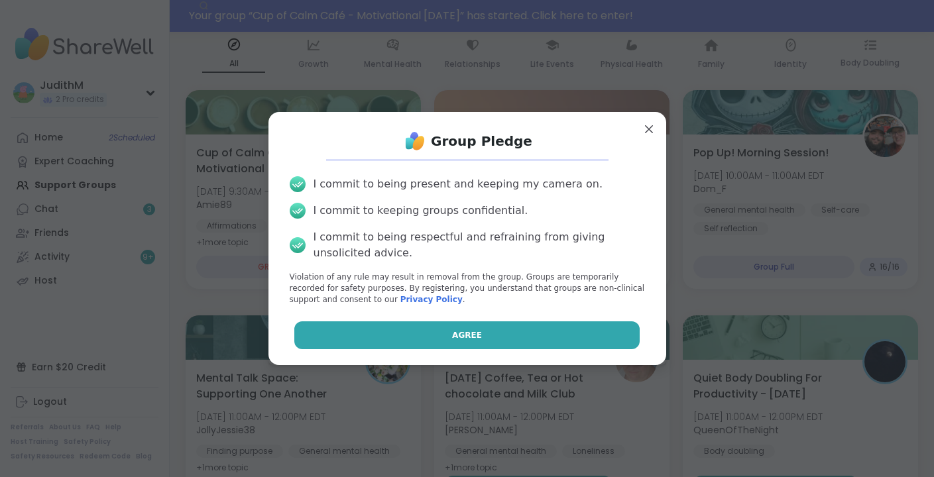
click at [461, 337] on span "Agree" at bounding box center [467, 335] width 30 height 12
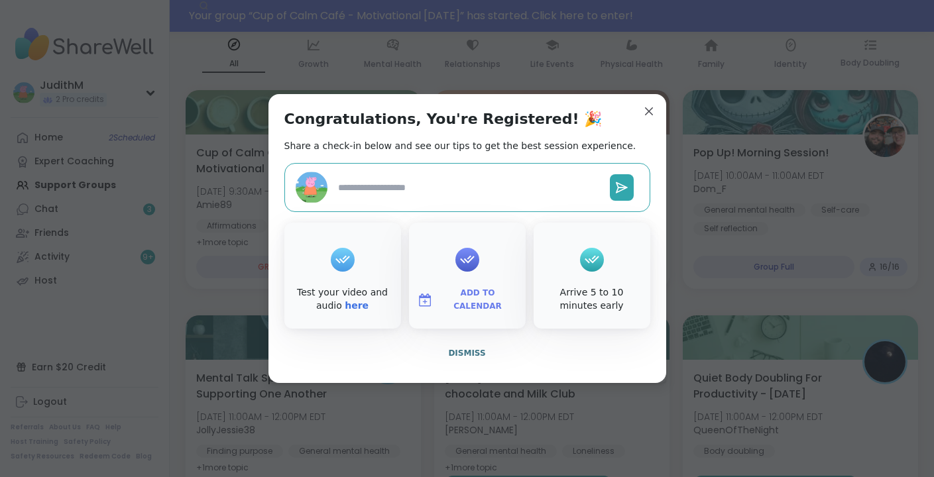
type textarea "*"
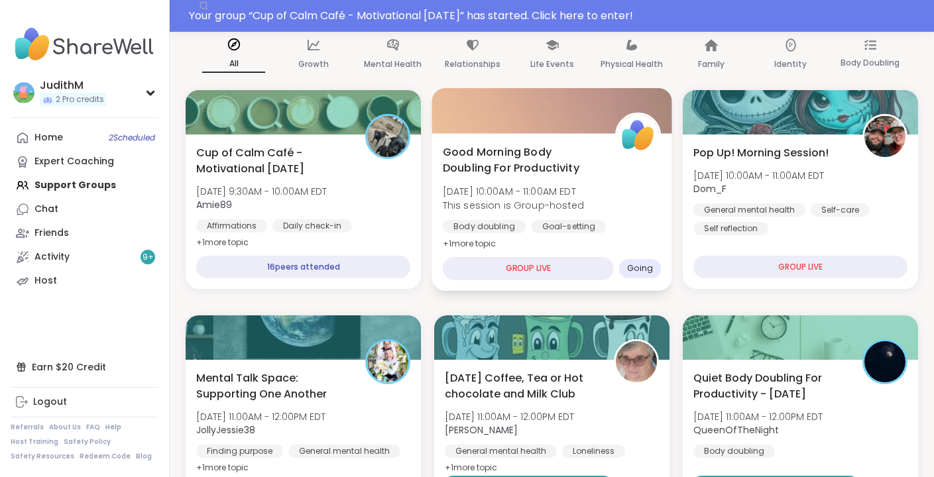
click at [517, 152] on span "Good Morning Body Doubling For Productivity" at bounding box center [522, 160] width 158 height 32
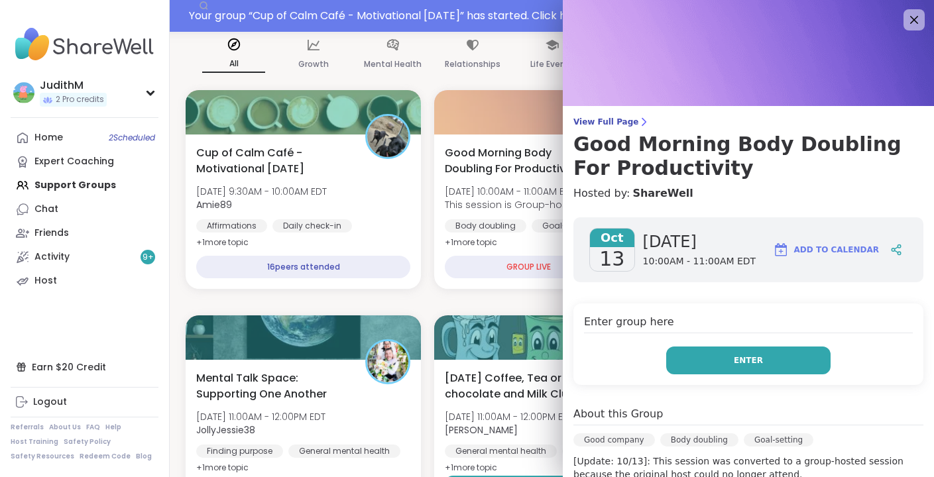
click at [741, 357] on span "Enter" at bounding box center [748, 361] width 29 height 12
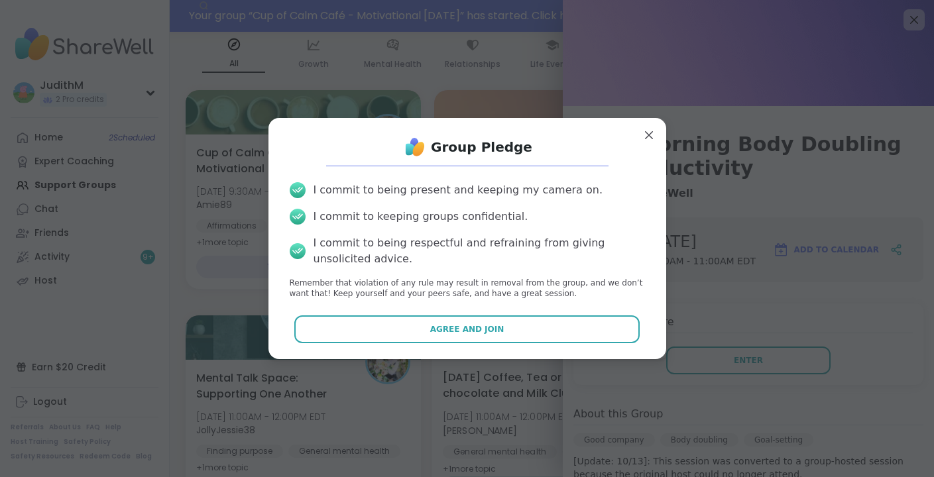
click at [485, 316] on button "Agree and Join" at bounding box center [466, 330] width 345 height 28
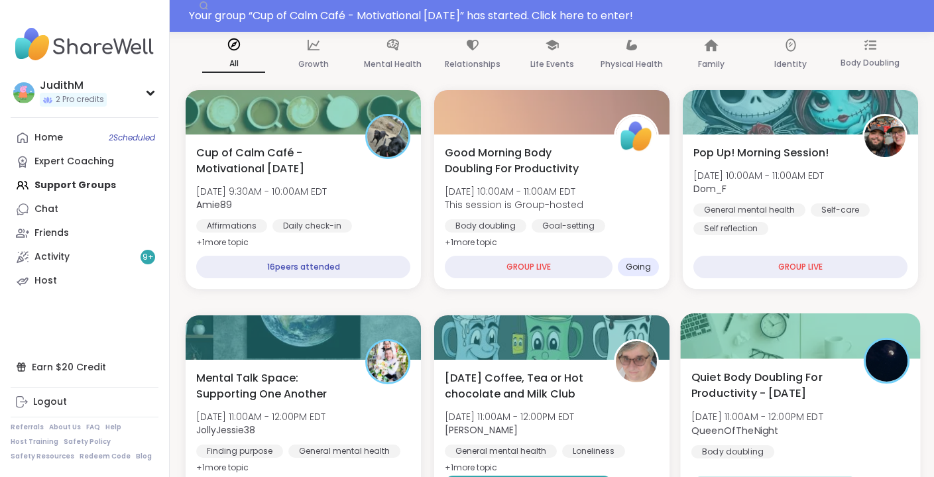
click at [723, 359] on div "Quiet Body Doubling For Productivity - Monday Mon, Oct 13 | 11:00AM - 12:00PM E…" at bounding box center [800, 438] width 240 height 158
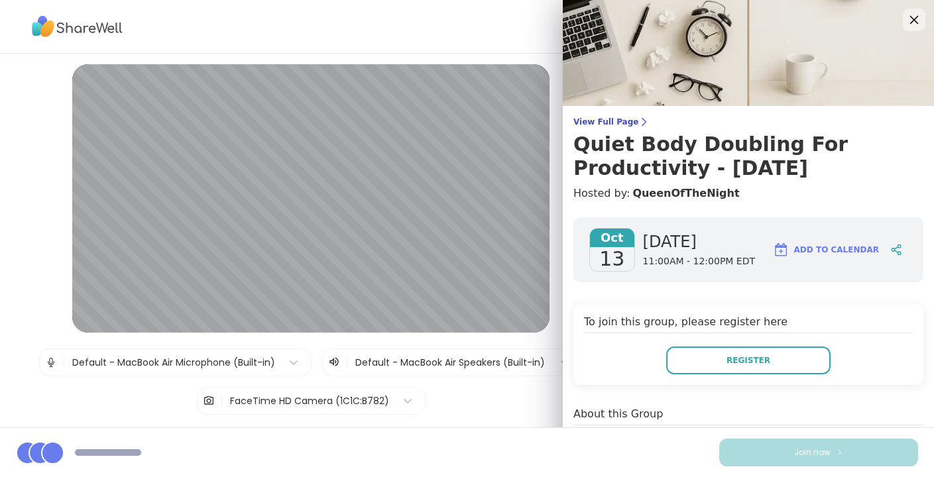
click at [914, 19] on icon at bounding box center [914, 20] width 9 height 9
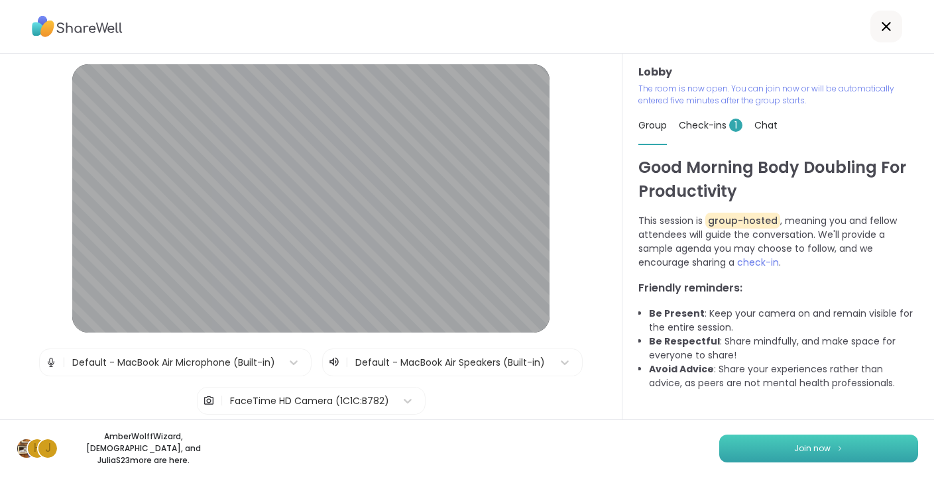
click at [787, 453] on button "Join now" at bounding box center [818, 449] width 199 height 28
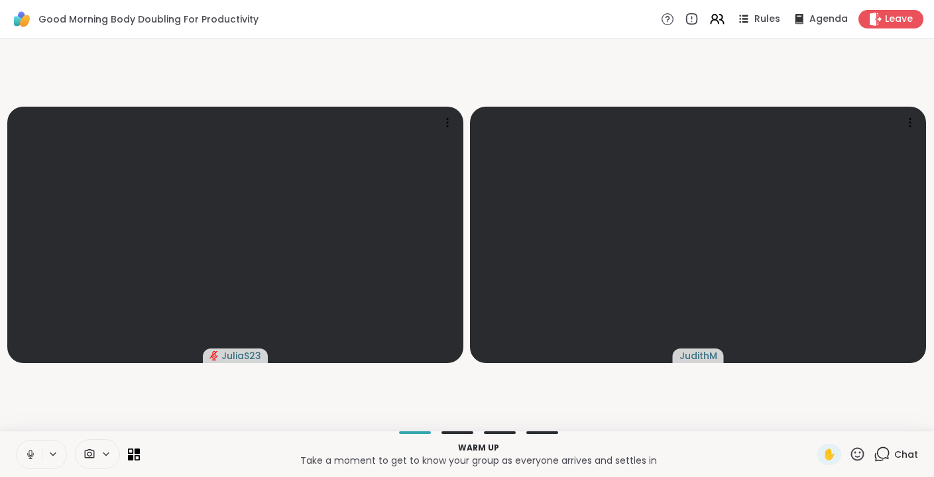
click at [32, 455] on icon at bounding box center [30, 455] width 7 height 4
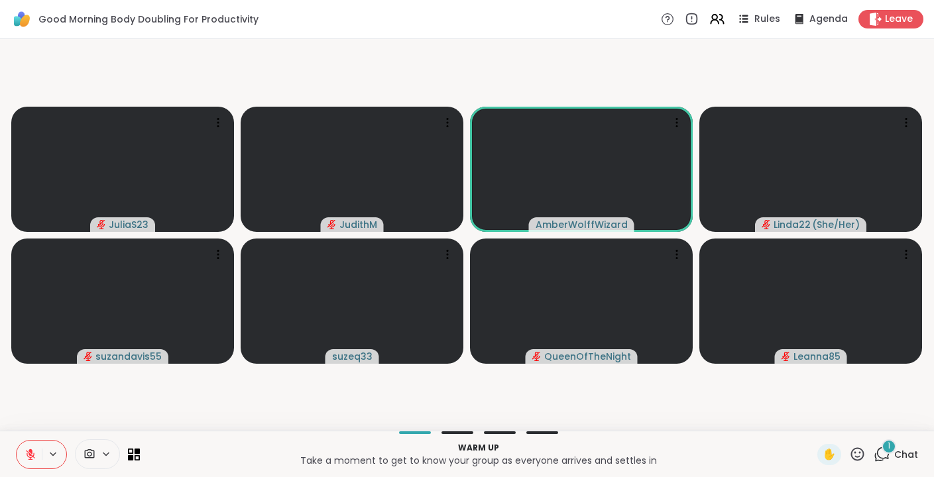
click at [886, 451] on div "1" at bounding box center [889, 446] width 15 height 15
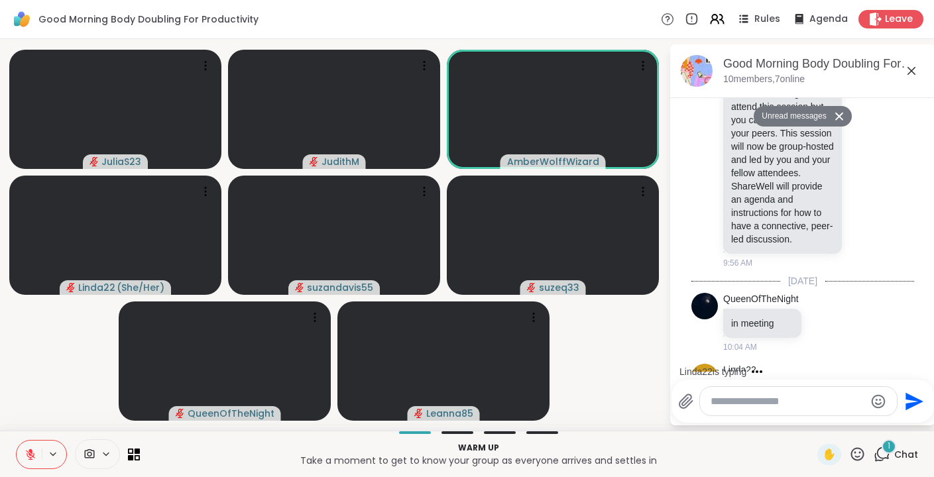
scroll to position [137, 0]
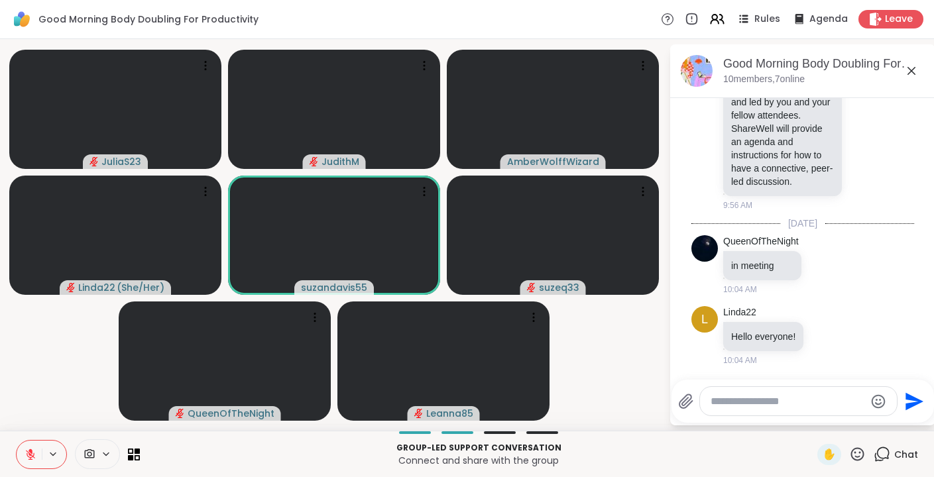
click at [738, 402] on textarea "Type your message" at bounding box center [788, 401] width 154 height 13
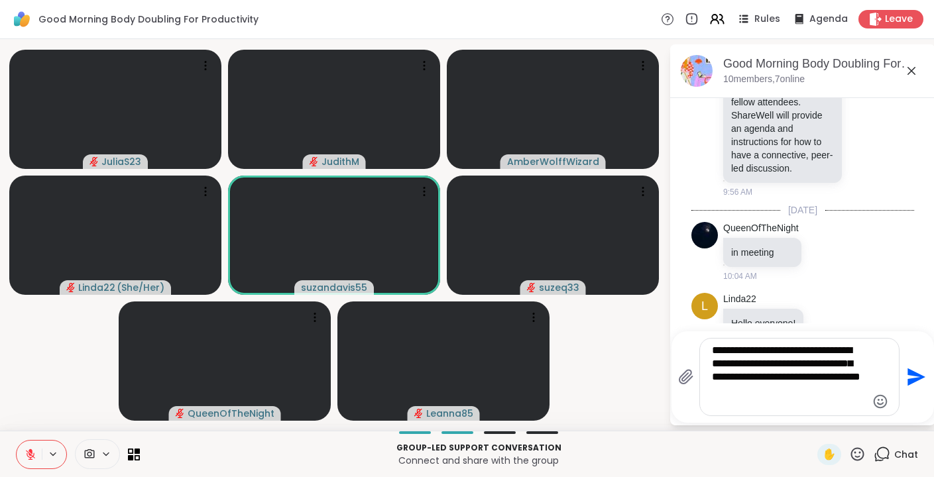
click at [827, 373] on textarea "**********" at bounding box center [789, 377] width 154 height 66
click at [791, 409] on textarea "**********" at bounding box center [789, 377] width 154 height 66
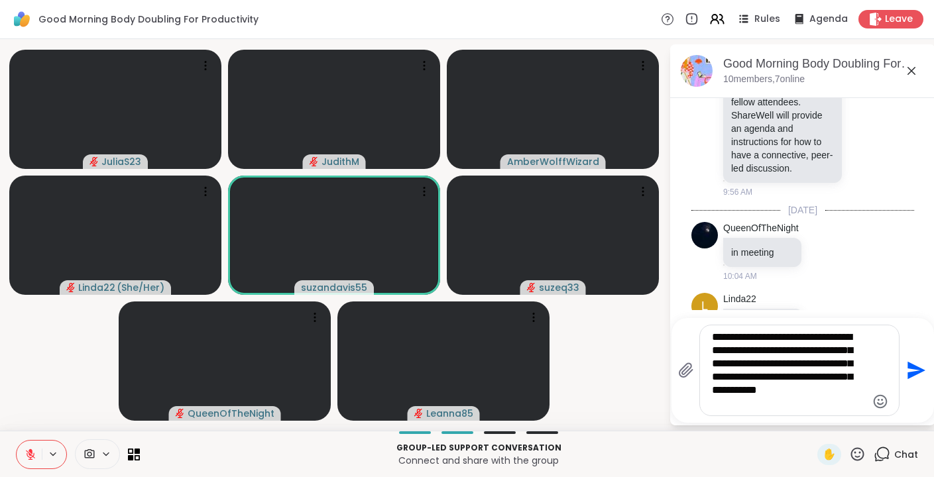
type textarea "**********"
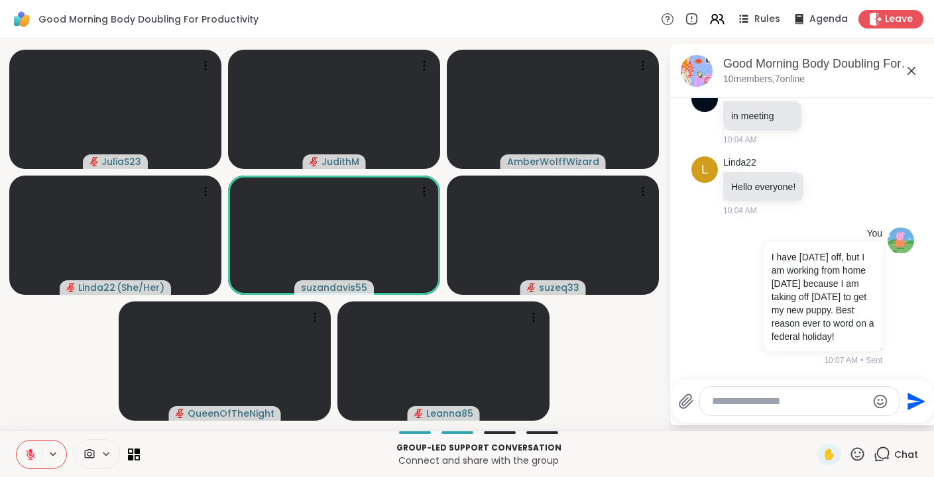
scroll to position [320, 0]
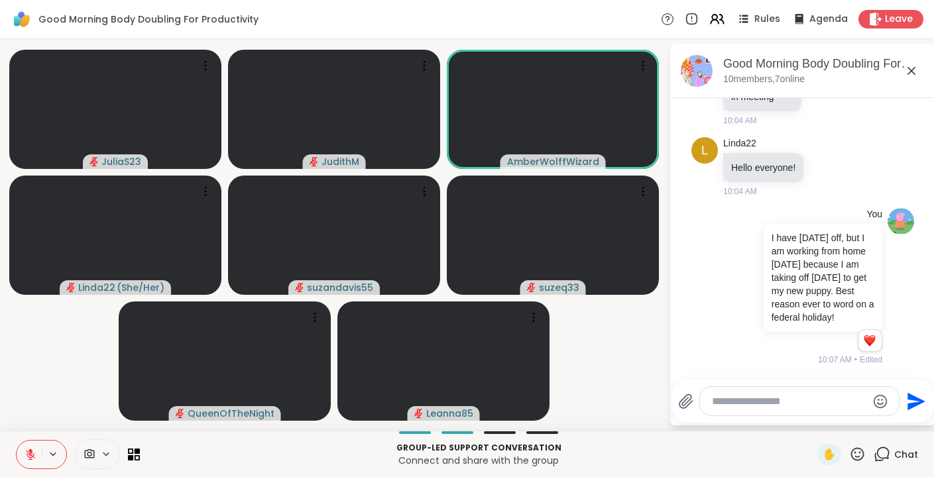
click at [26, 455] on icon at bounding box center [31, 455] width 12 height 12
click at [32, 459] on icon at bounding box center [31, 455] width 12 height 12
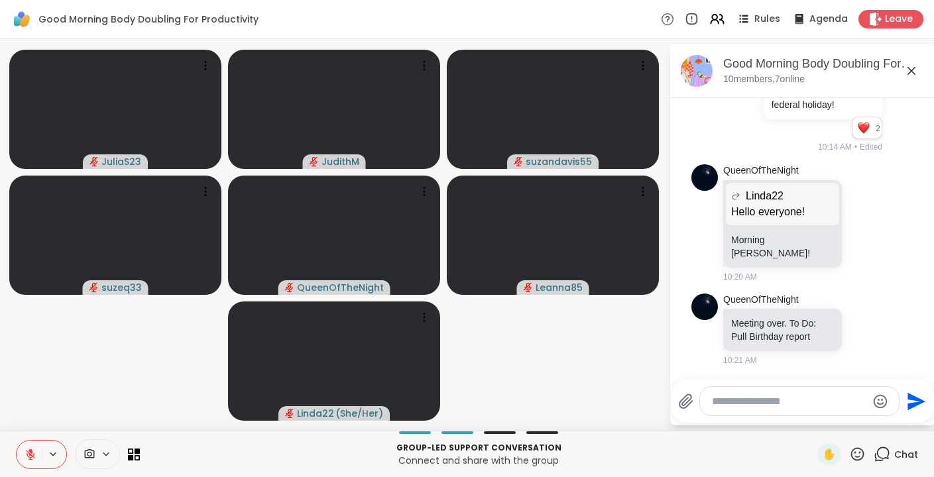
scroll to position [668, 0]
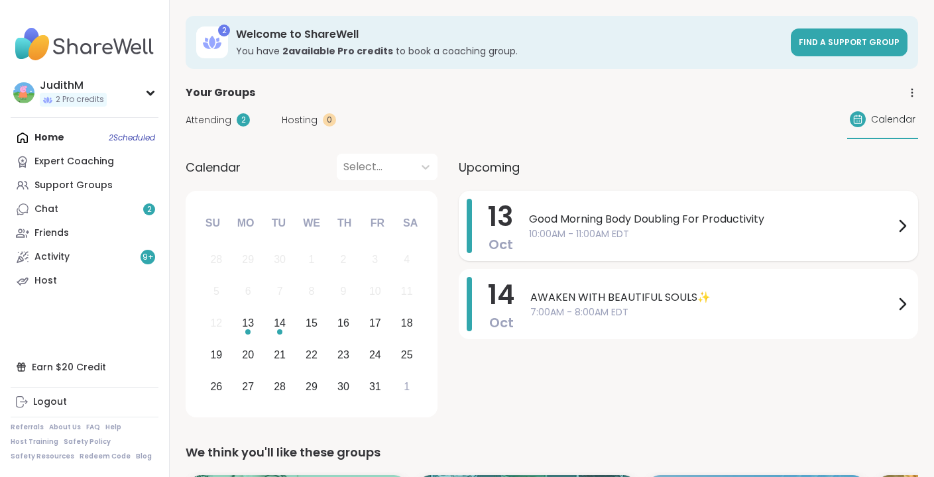
click at [703, 240] on span "10:00AM - 11:00AM EDT" at bounding box center [711, 234] width 365 height 14
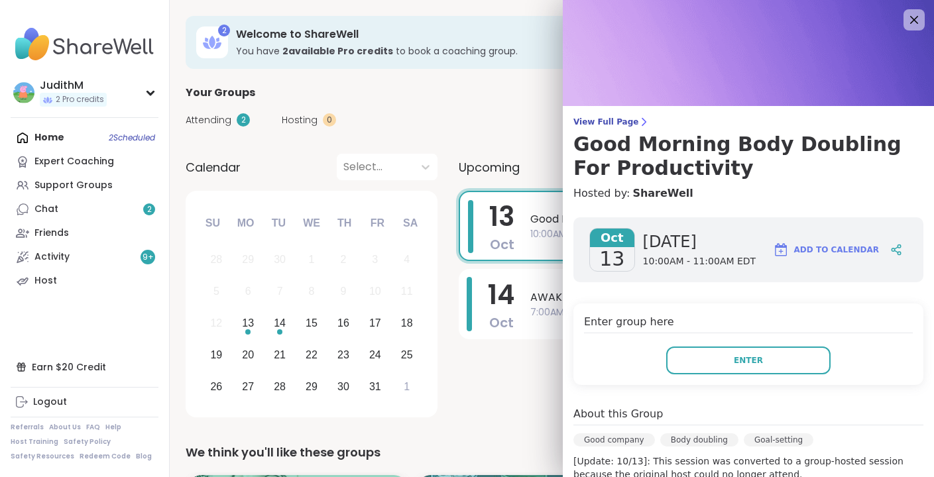
click at [699, 219] on div "[DATE] [DATE] 10:00AM - 11:00AM EDT Add to Calendar" at bounding box center [748, 249] width 350 height 65
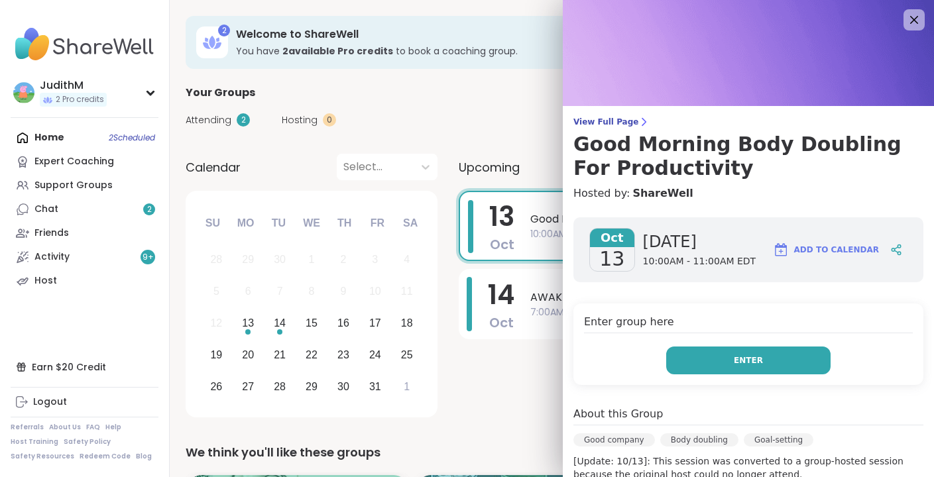
click at [739, 353] on button "Enter" at bounding box center [748, 361] width 164 height 28
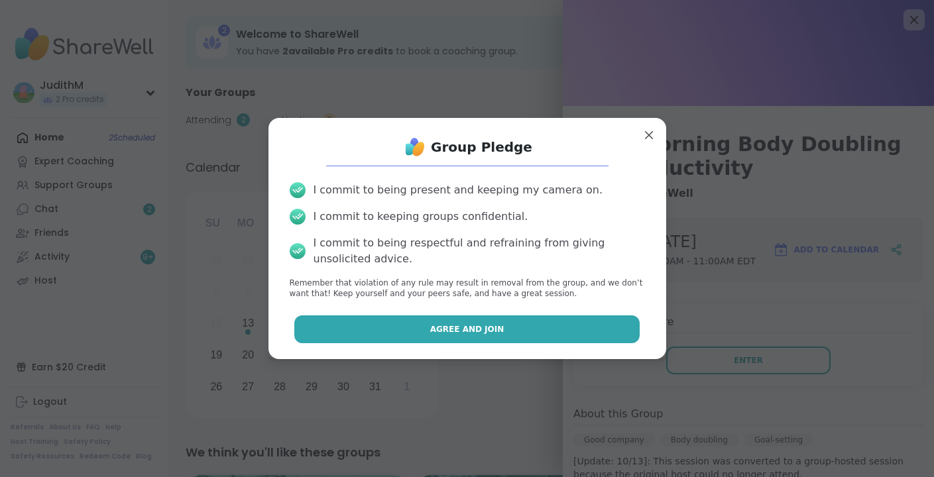
click at [514, 332] on button "Agree and Join" at bounding box center [466, 330] width 345 height 28
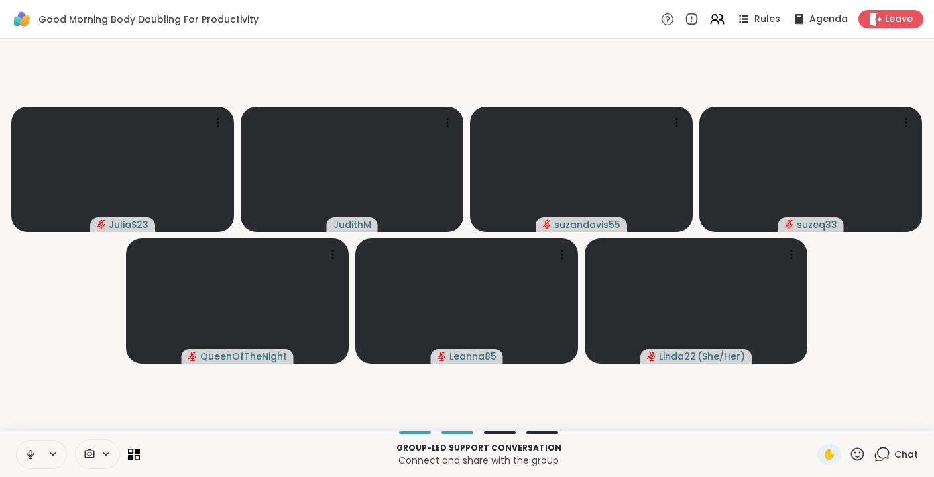
click at [34, 449] on icon at bounding box center [31, 455] width 12 height 12
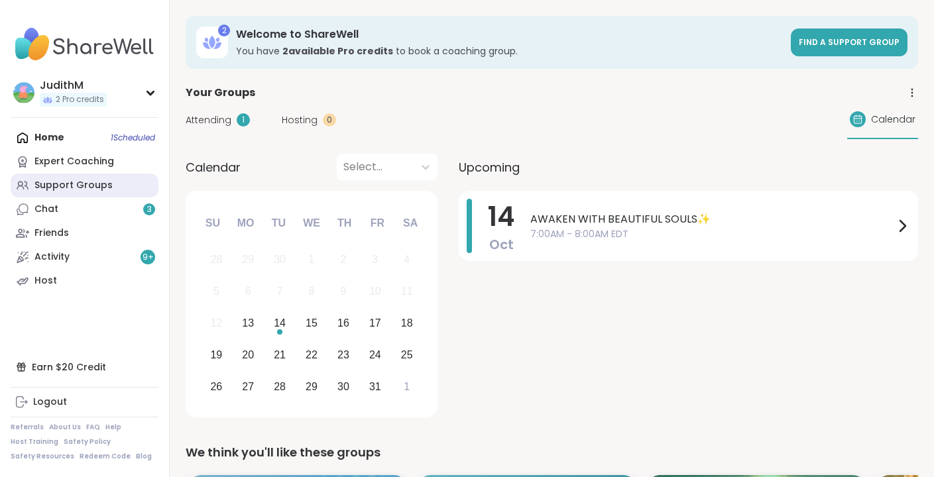
click at [58, 190] on div "Support Groups" at bounding box center [73, 185] width 78 height 13
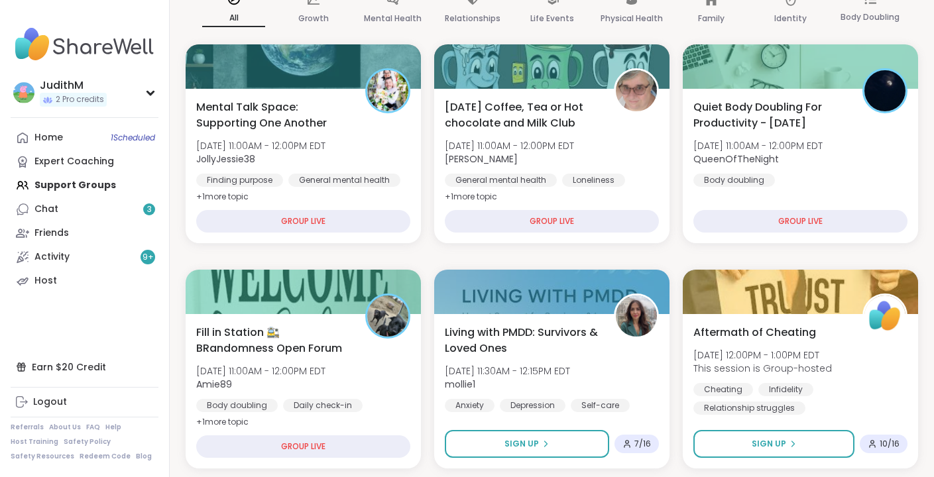
scroll to position [198, 0]
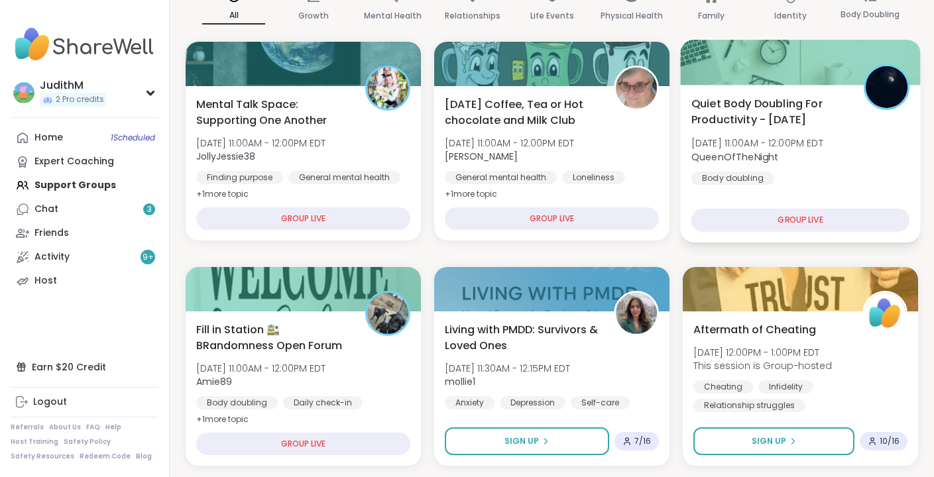
click at [760, 216] on div "GROUP LIVE" at bounding box center [800, 220] width 218 height 23
click at [764, 113] on span "Quiet Body Doubling For Productivity - [DATE]" at bounding box center [770, 111] width 158 height 32
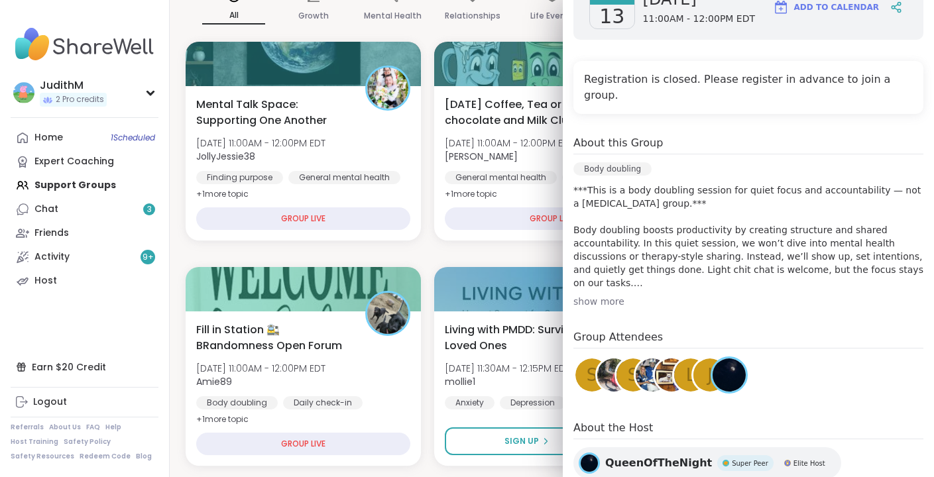
scroll to position [266, 0]
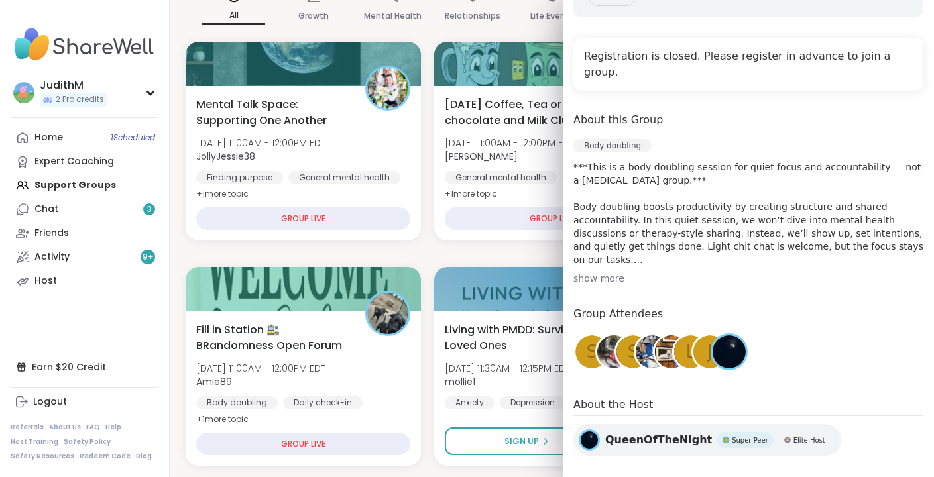
click at [766, 58] on h4 "Registration is closed. Please register in advance to join a group." at bounding box center [748, 64] width 329 height 32
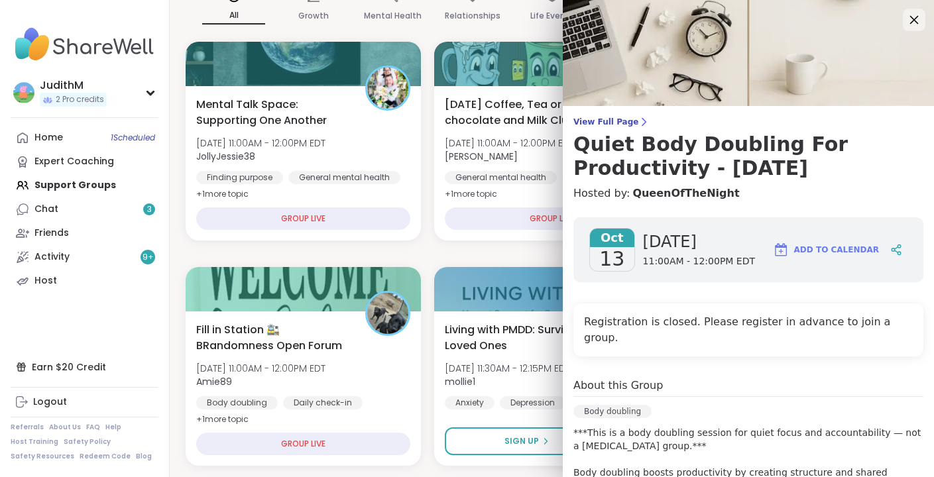
click at [913, 17] on icon at bounding box center [914, 19] width 17 height 17
